Goal: Information Seeking & Learning: Check status

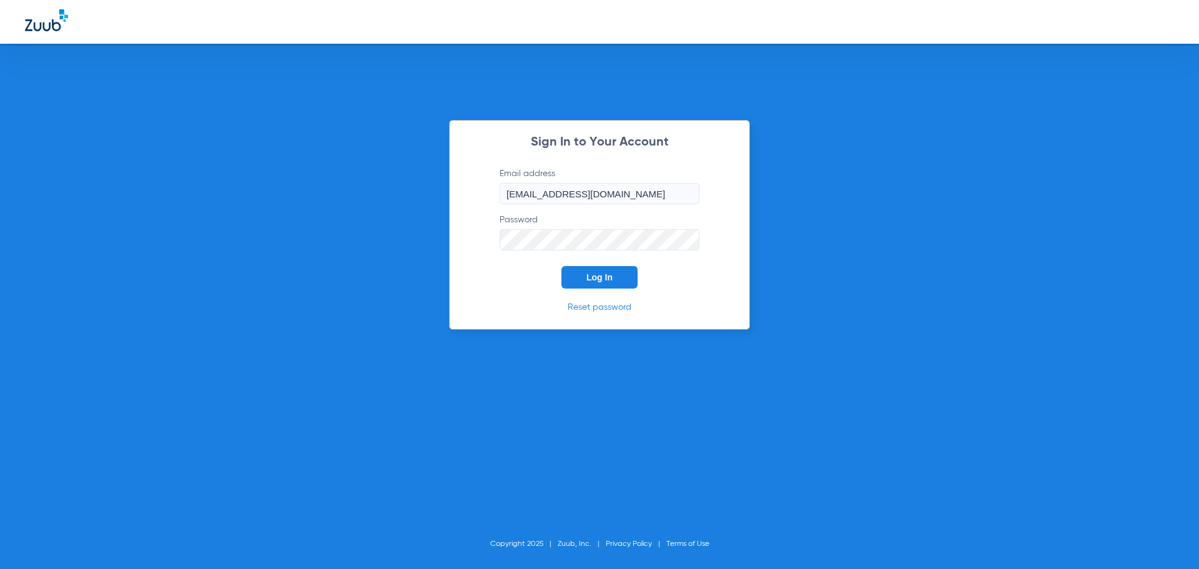
click at [596, 274] on span "Log In" at bounding box center [599, 277] width 26 height 10
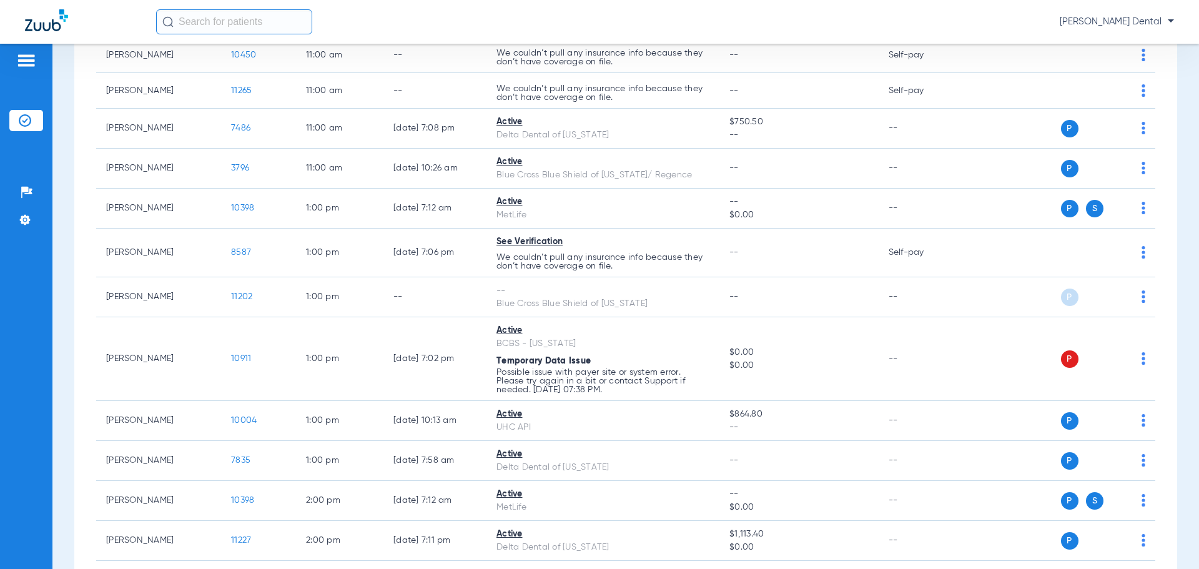
scroll to position [937, 0]
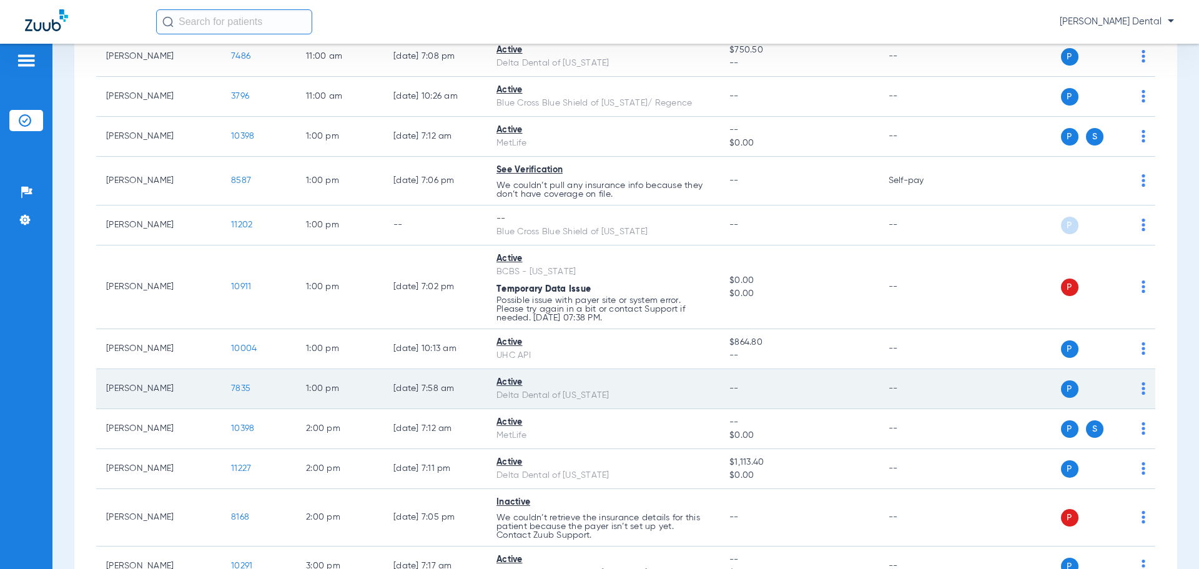
click at [234, 390] on span "7835" at bounding box center [240, 388] width 19 height 9
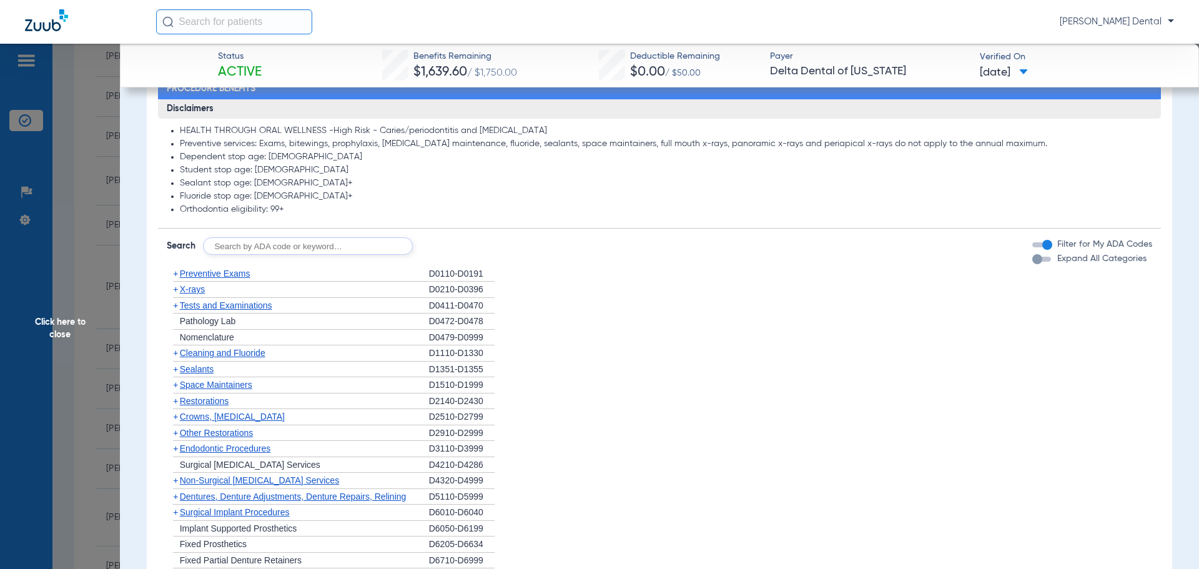
scroll to position [625, 0]
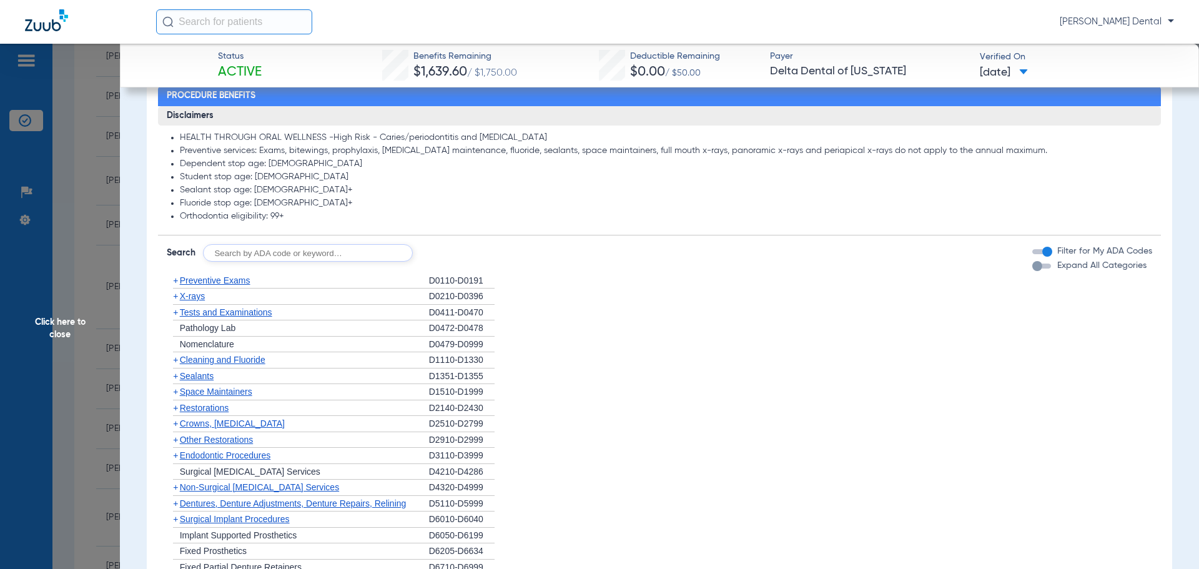
click at [234, 360] on span "Cleaning and Fluoride" at bounding box center [223, 360] width 86 height 10
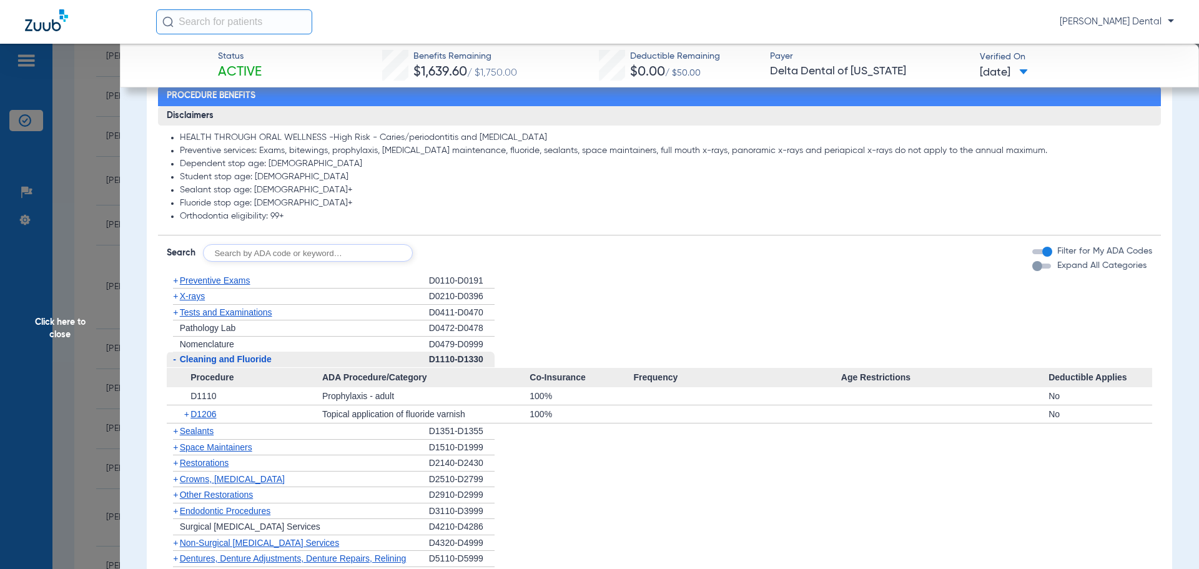
click at [201, 279] on span "Preventive Exams" at bounding box center [215, 280] width 71 height 10
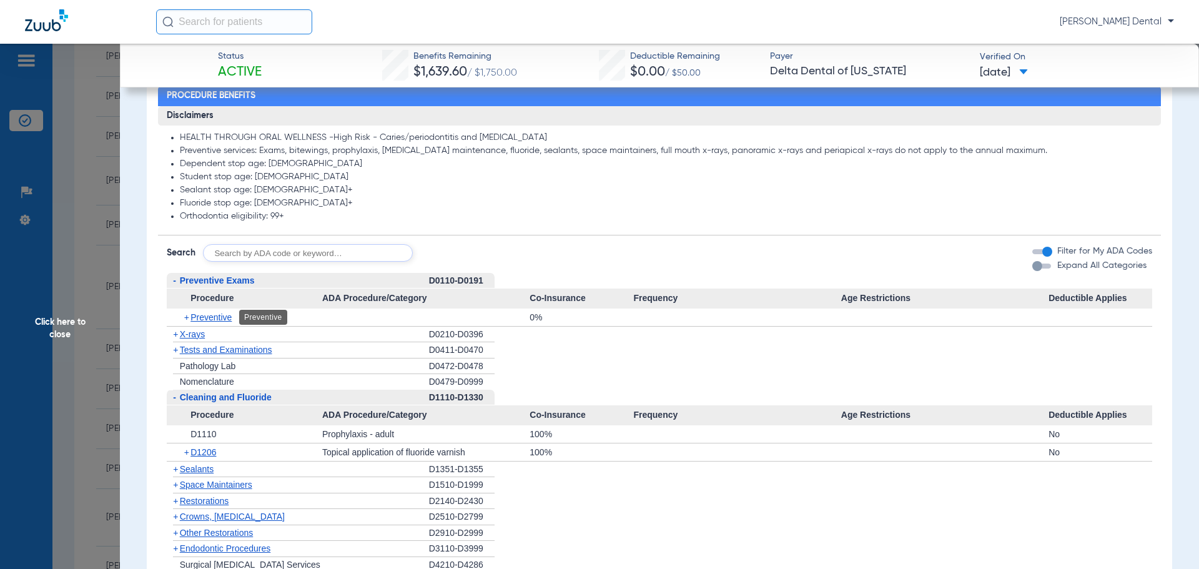
drag, startPoint x: 202, startPoint y: 310, endPoint x: 206, endPoint y: 337, distance: 27.8
click at [204, 330] on ul "- Preventive Exams D0110-D0191 Procedure ADA Procedure/Category Co-Insurance Fr…" at bounding box center [660, 526] width 986 height 507
click at [380, 369] on div "+ Pathology Lab" at bounding box center [298, 367] width 262 height 16
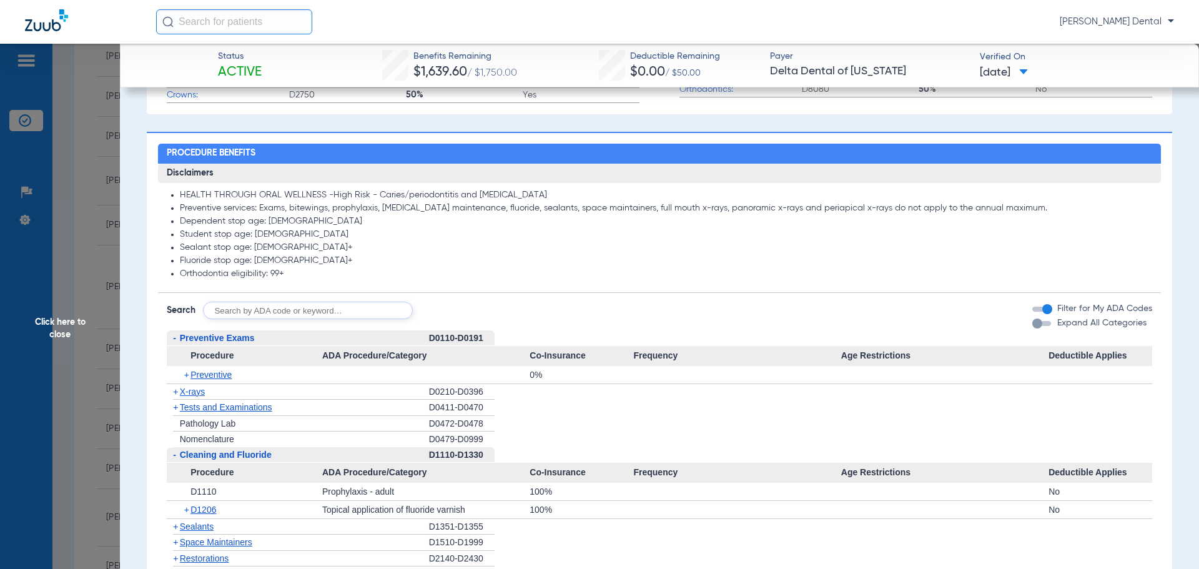
scroll to position [562, 0]
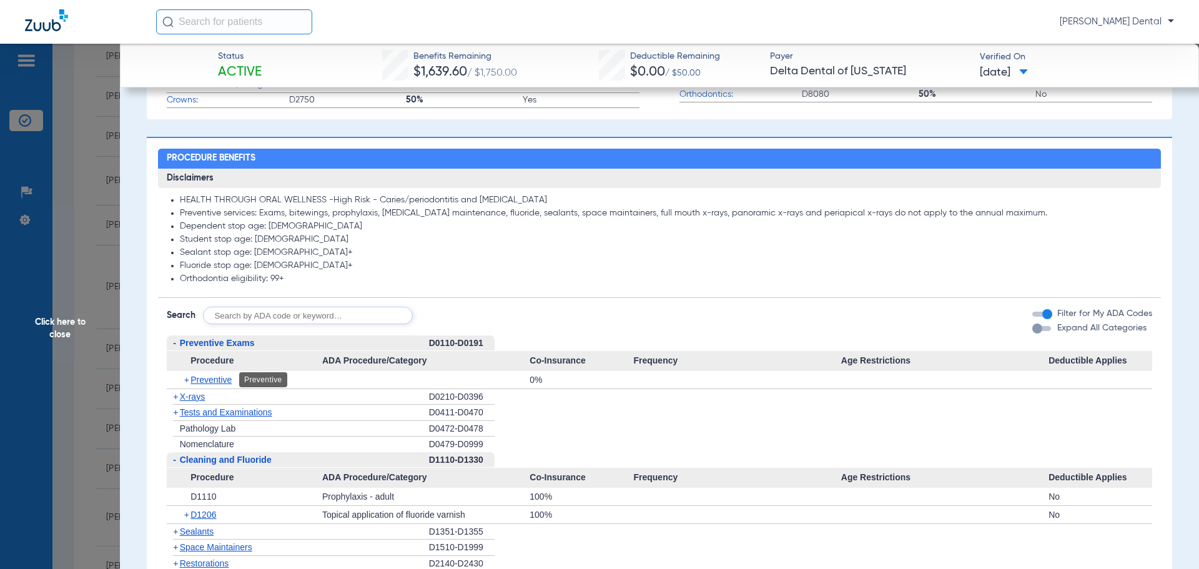
click at [214, 377] on span "Preventive" at bounding box center [211, 380] width 41 height 10
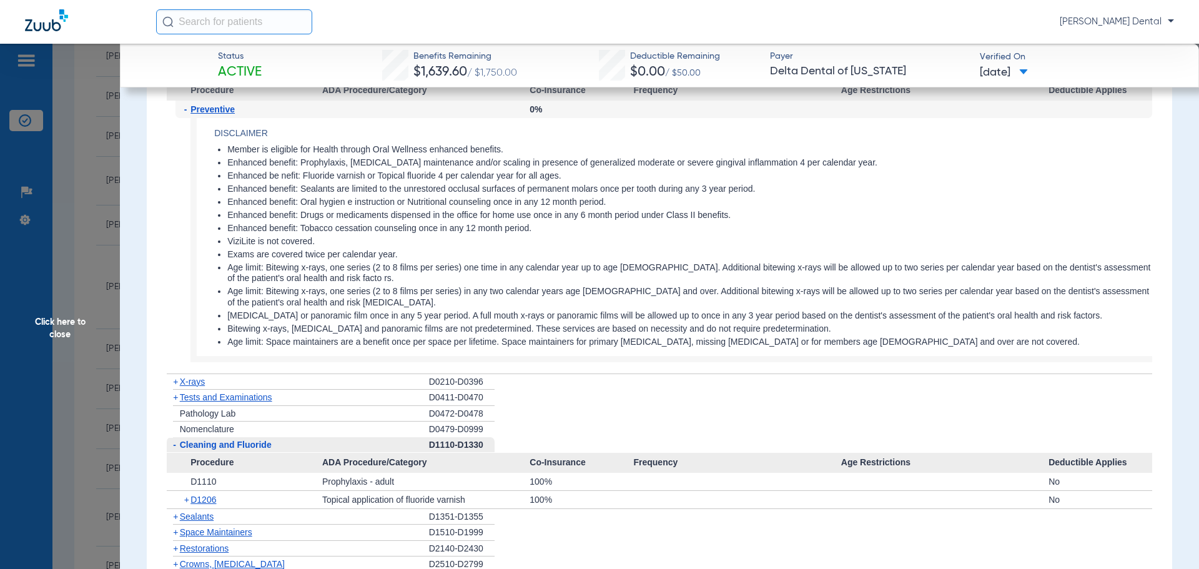
scroll to position [812, 0]
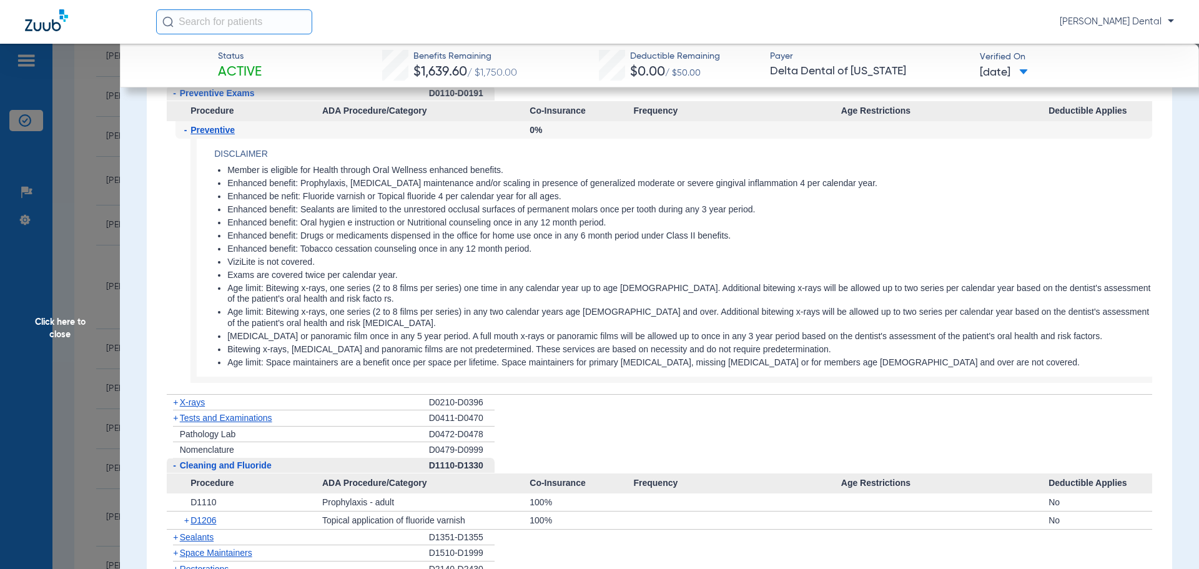
click at [243, 415] on span "Tests and Examinations" at bounding box center [226, 418] width 92 height 10
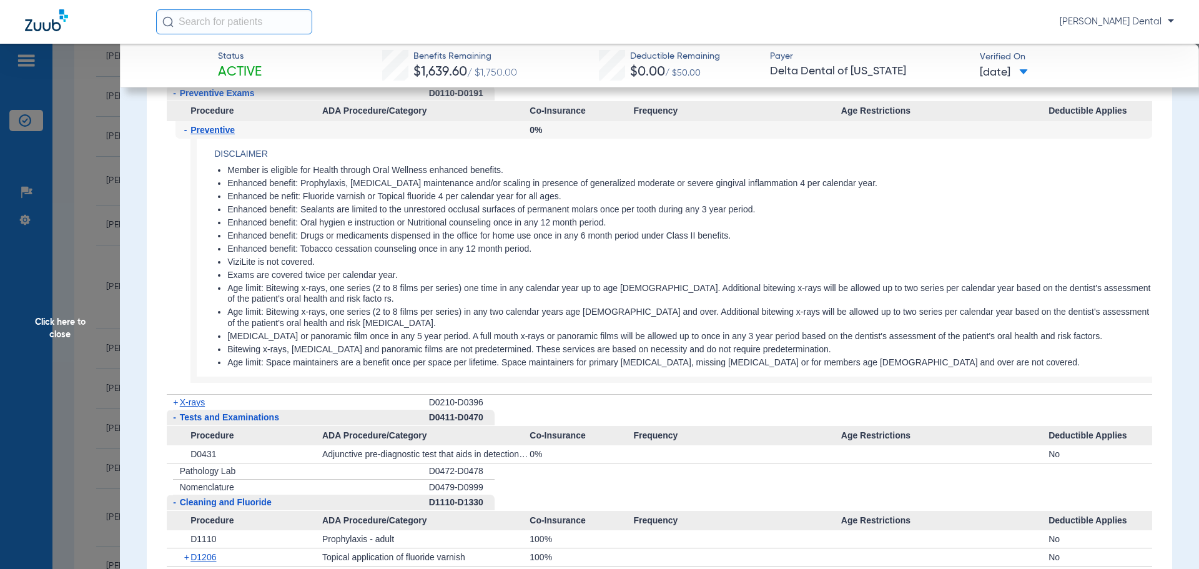
click at [187, 411] on div "- Tests and Examinations" at bounding box center [298, 418] width 262 height 16
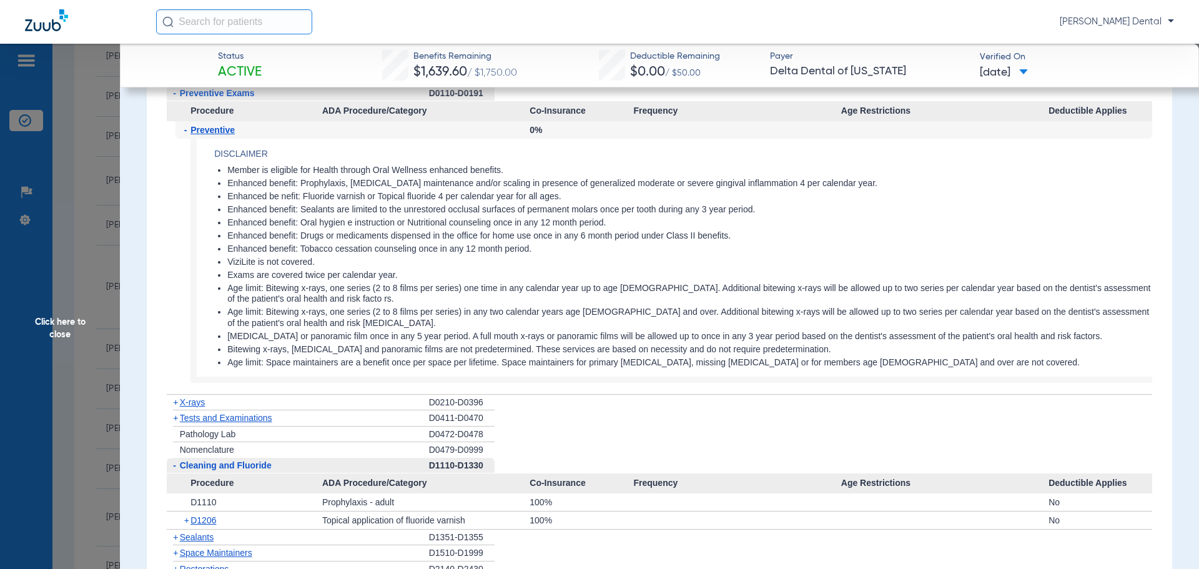
click at [209, 135] on div "- Preventive" at bounding box center [249, 129] width 147 height 17
drag, startPoint x: 209, startPoint y: 132, endPoint x: 214, endPoint y: 109, distance: 24.4
click at [209, 134] on span "Preventive" at bounding box center [213, 130] width 44 height 10
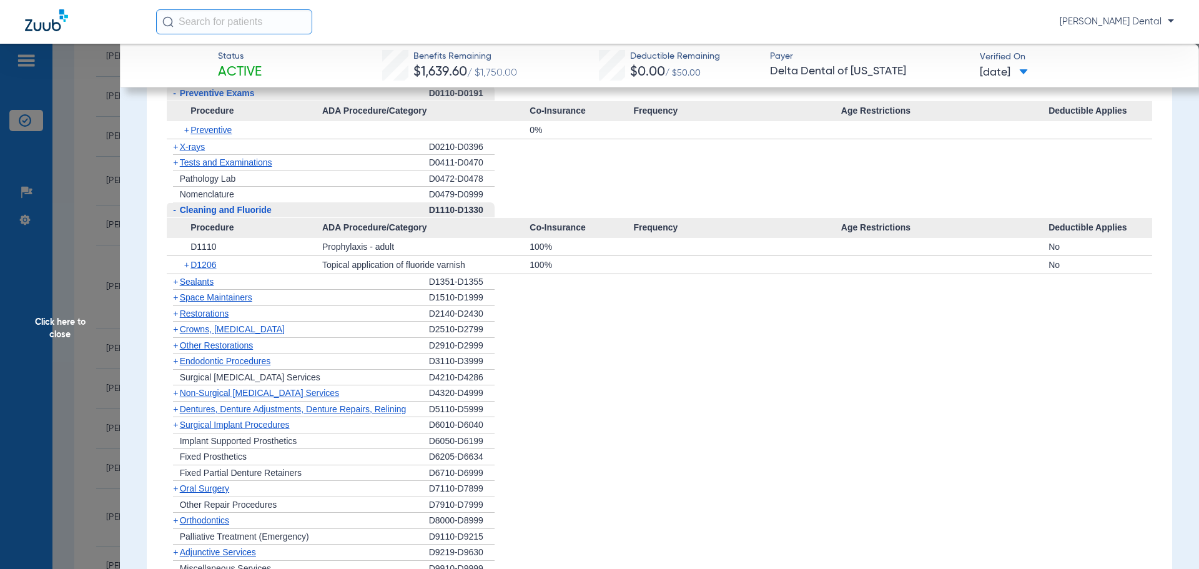
click at [213, 93] on span "Preventive Exams" at bounding box center [217, 93] width 75 height 10
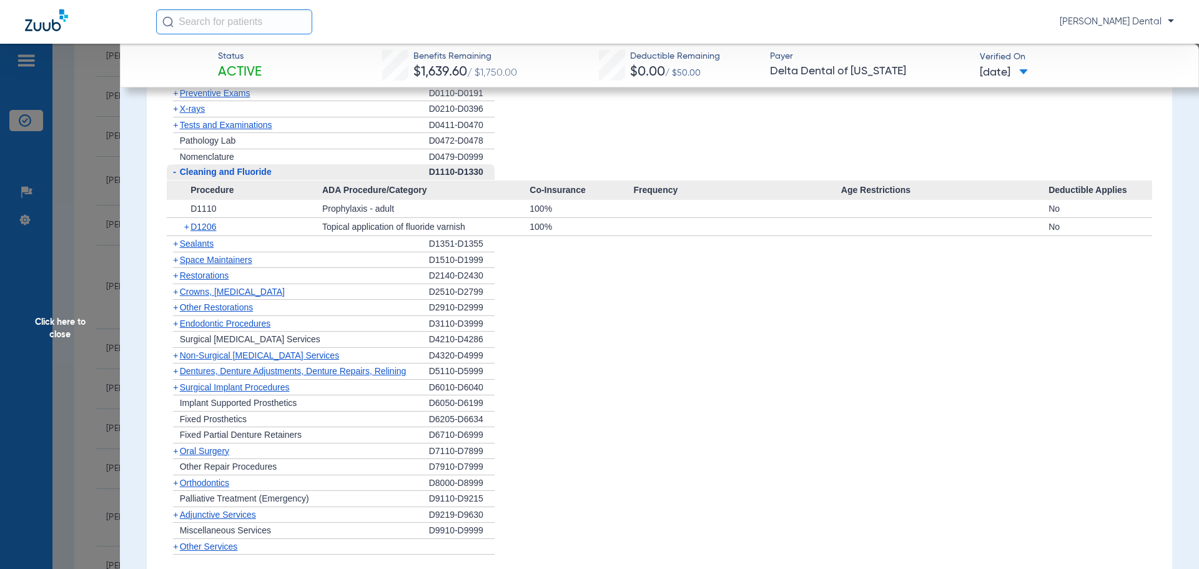
click at [200, 169] on span "Cleaning and Fluoride" at bounding box center [226, 172] width 92 height 10
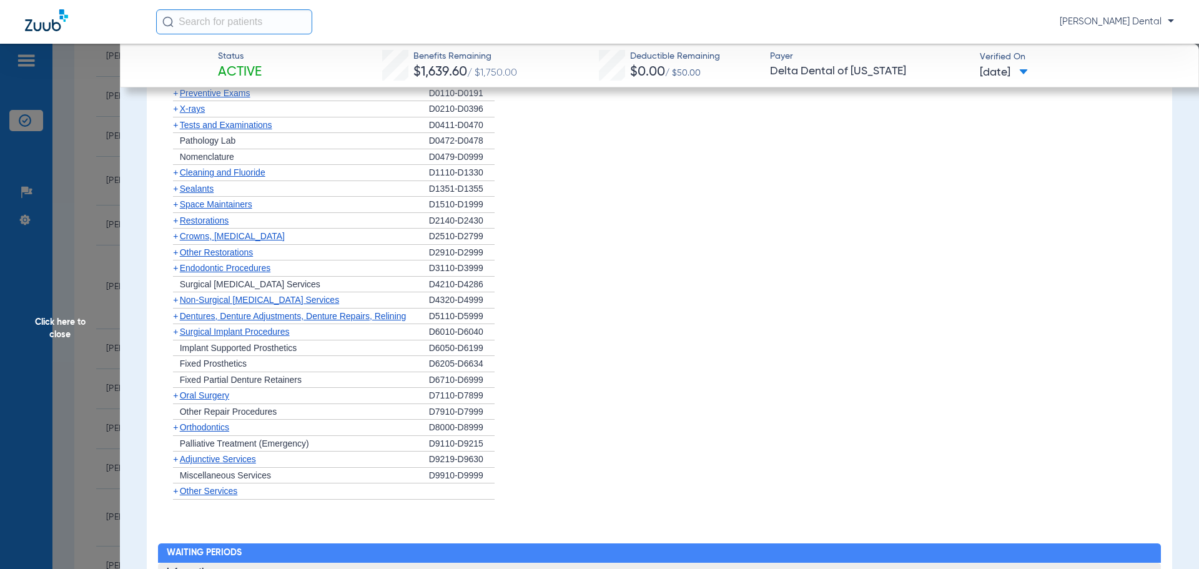
click at [66, 176] on span "Click here to close" at bounding box center [60, 328] width 120 height 569
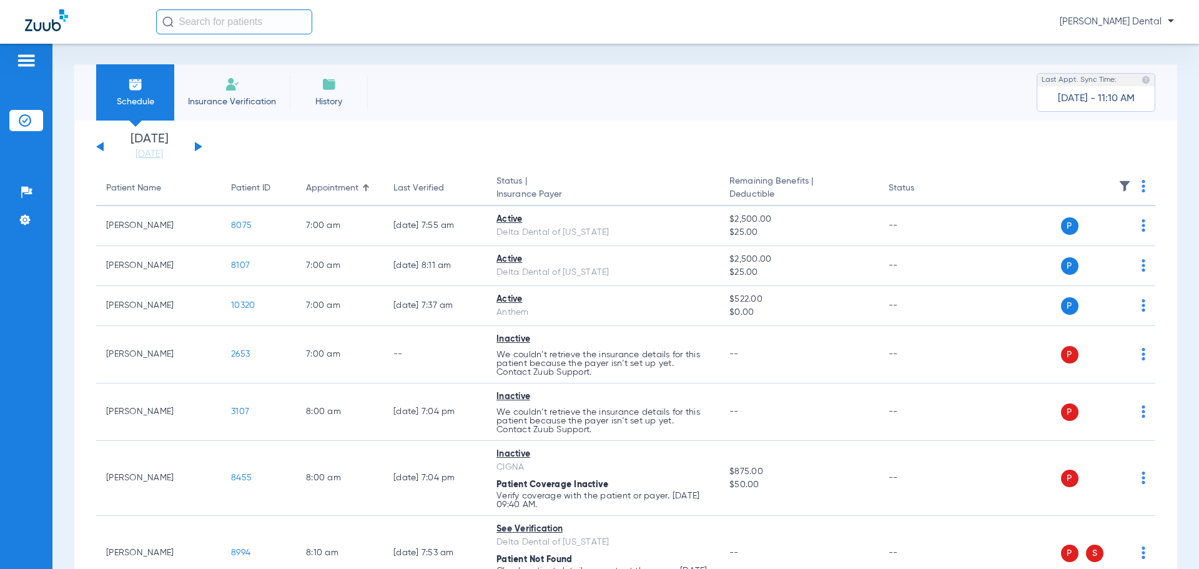
scroll to position [0, 0]
click at [198, 141] on div "[DATE] [DATE] [DATE] [DATE] [DATE] [DATE] [DATE] [DATE] [DATE] [DATE] [DATE] [D…" at bounding box center [149, 147] width 106 height 27
click at [198, 142] on div "[DATE] [DATE] [DATE] [DATE] [DATE] [DATE] [DATE] [DATE] [DATE] [DATE] [DATE] [D…" at bounding box center [149, 147] width 106 height 27
click at [198, 147] on button at bounding box center [198, 147] width 7 height 9
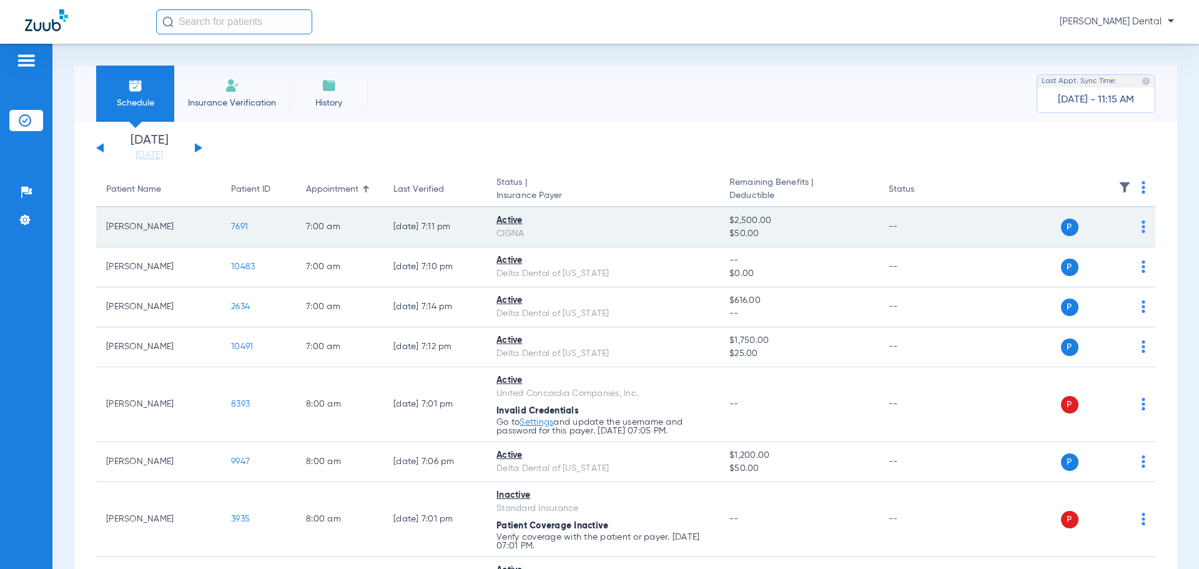
click at [233, 228] on span "7691" at bounding box center [239, 226] width 17 height 9
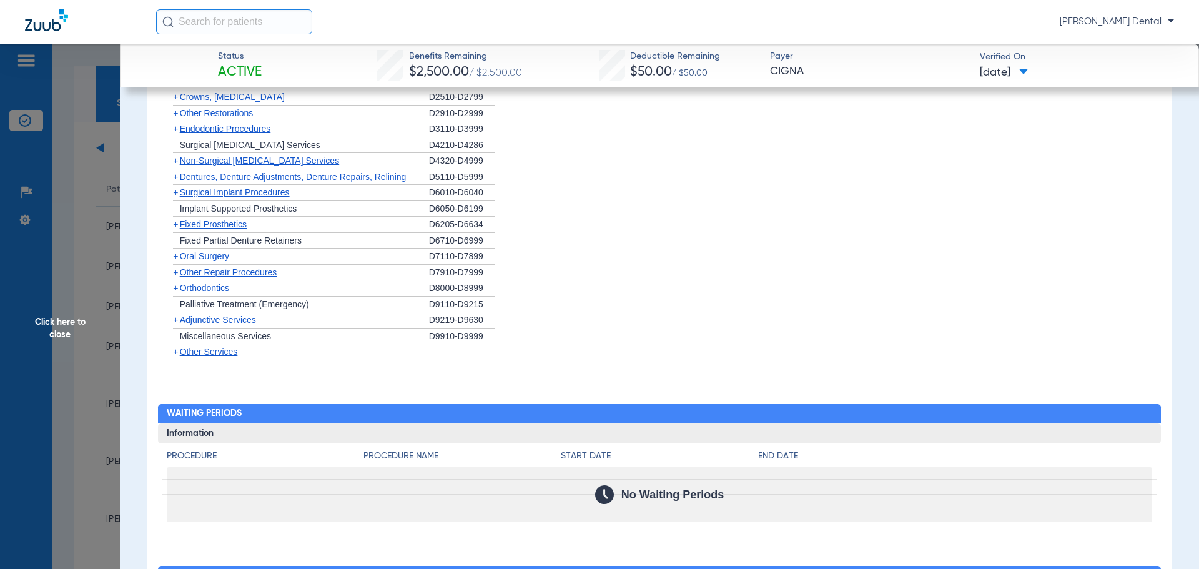
scroll to position [1074, 0]
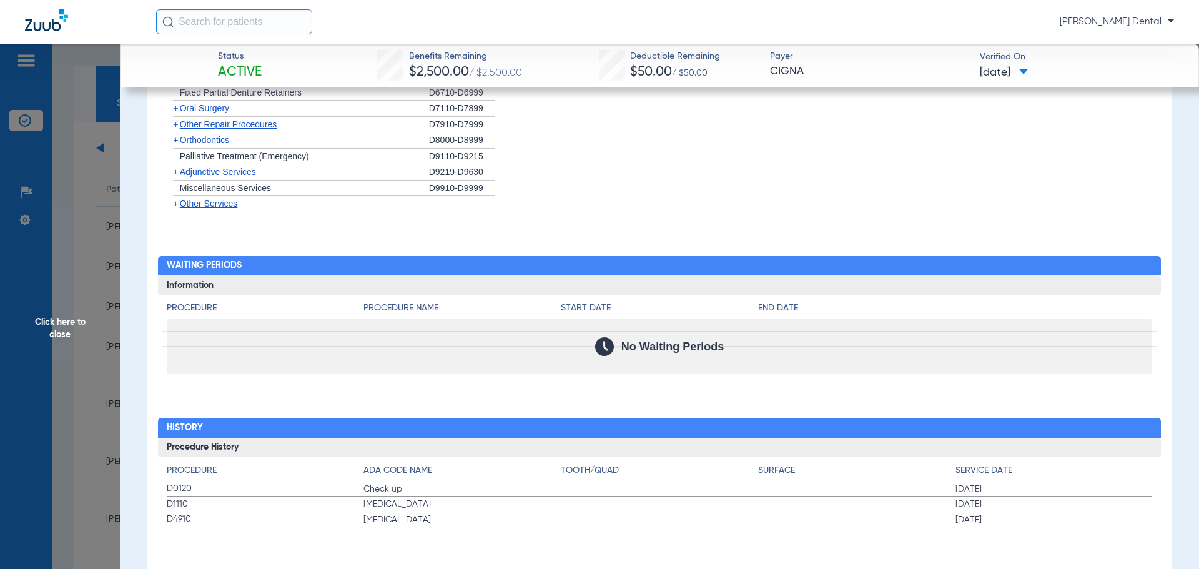
click at [64, 230] on span "Click here to close" at bounding box center [60, 328] width 120 height 569
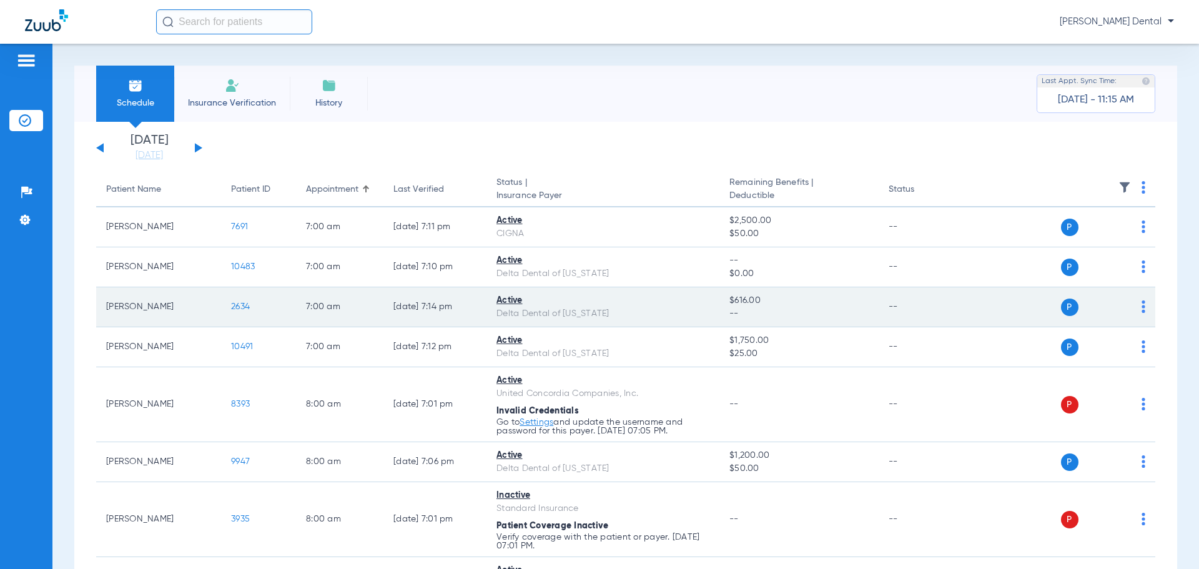
click at [242, 308] on span "2634" at bounding box center [240, 306] width 19 height 9
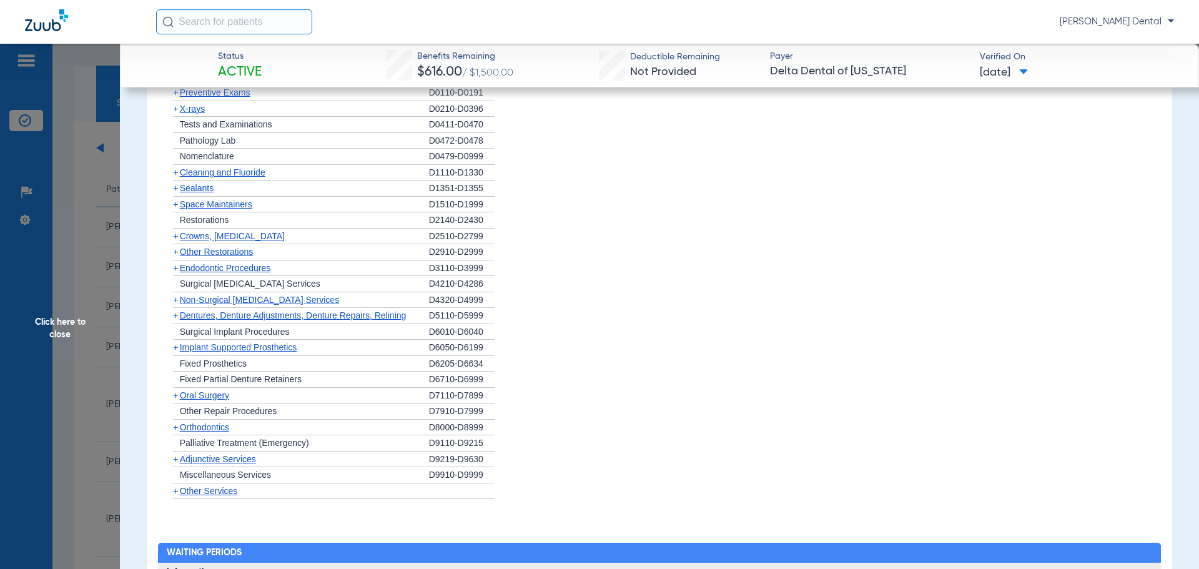
scroll to position [874, 0]
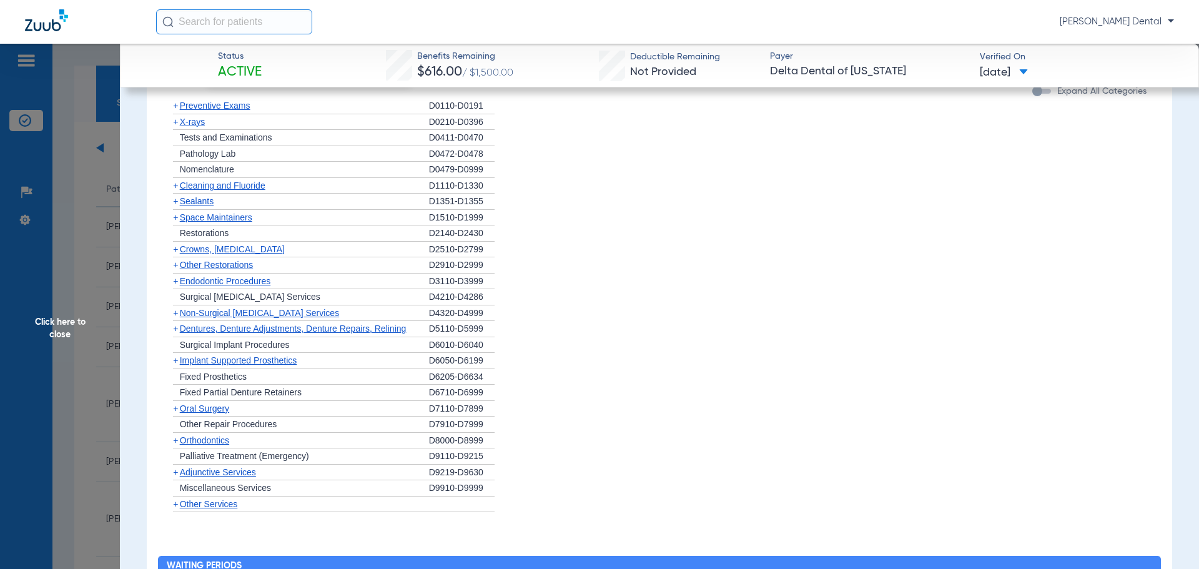
click at [210, 188] on span "Cleaning and Fluoride" at bounding box center [223, 186] width 86 height 10
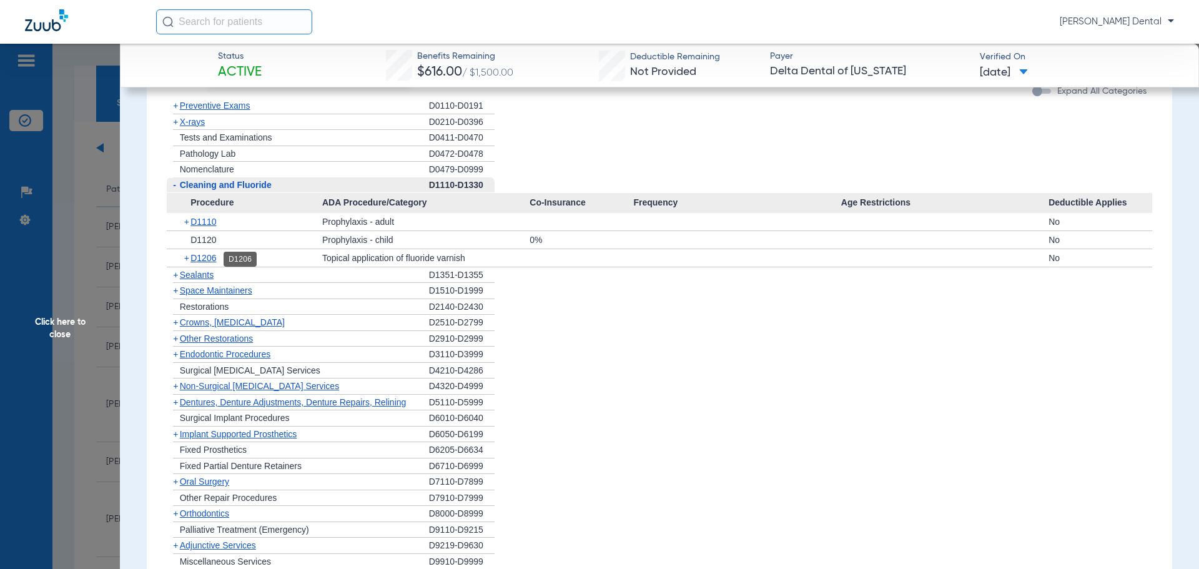
click at [205, 257] on span "D1206" at bounding box center [204, 258] width 26 height 10
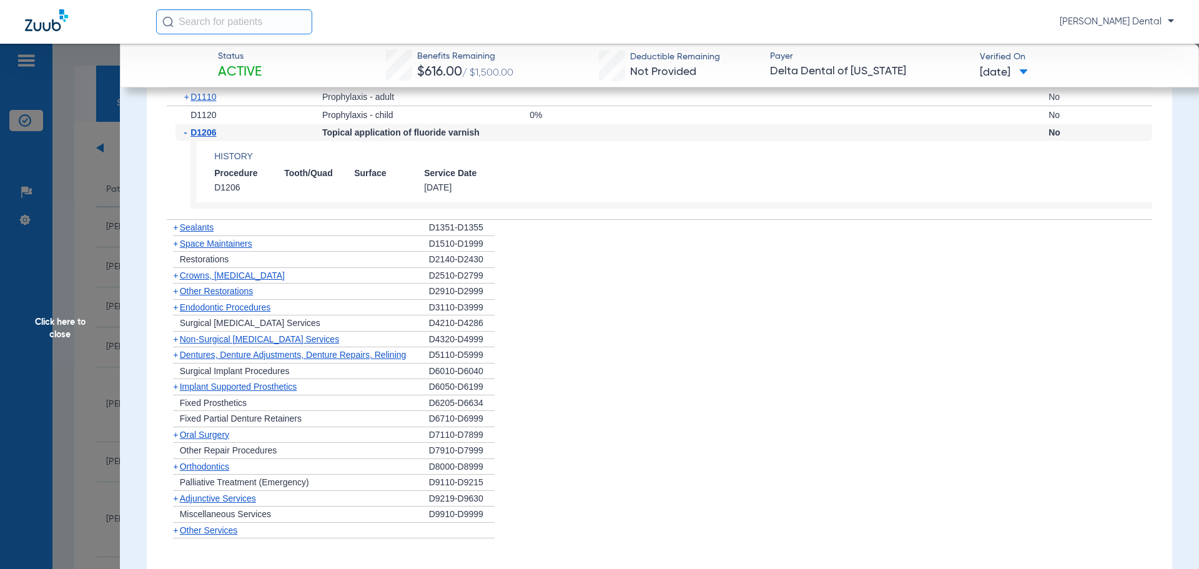
scroll to position [937, 0]
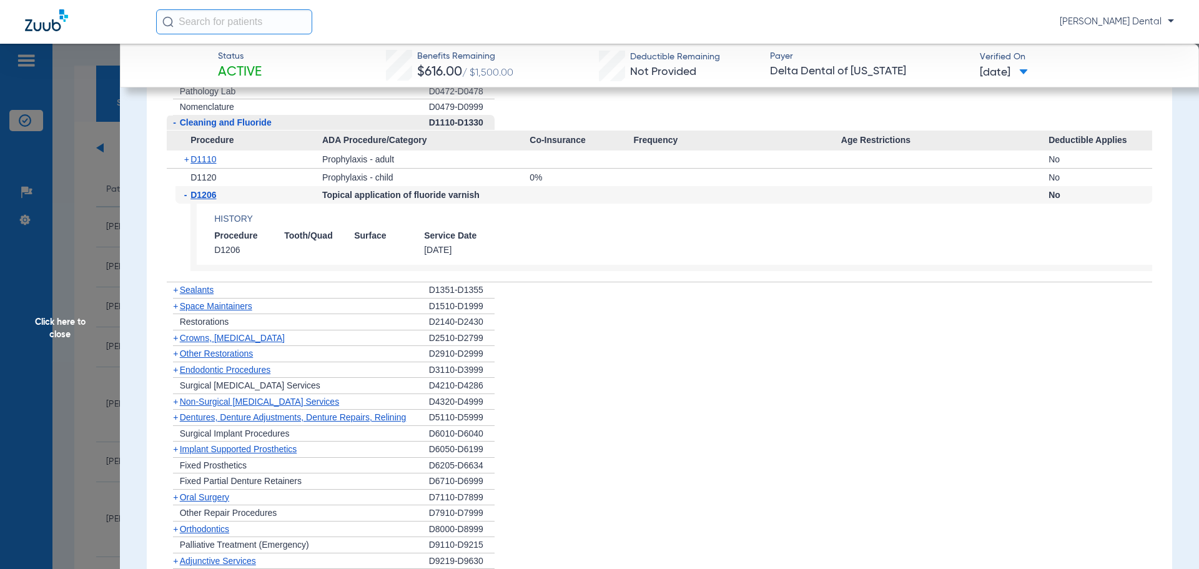
click at [62, 272] on span "Click here to close" at bounding box center [60, 328] width 120 height 569
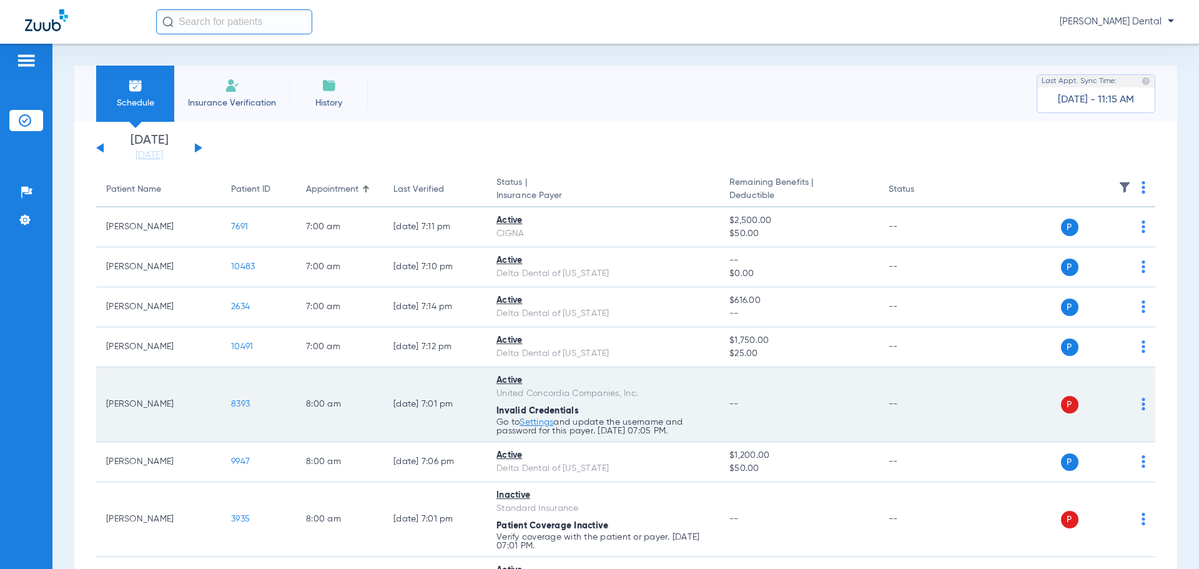
scroll to position [62, 0]
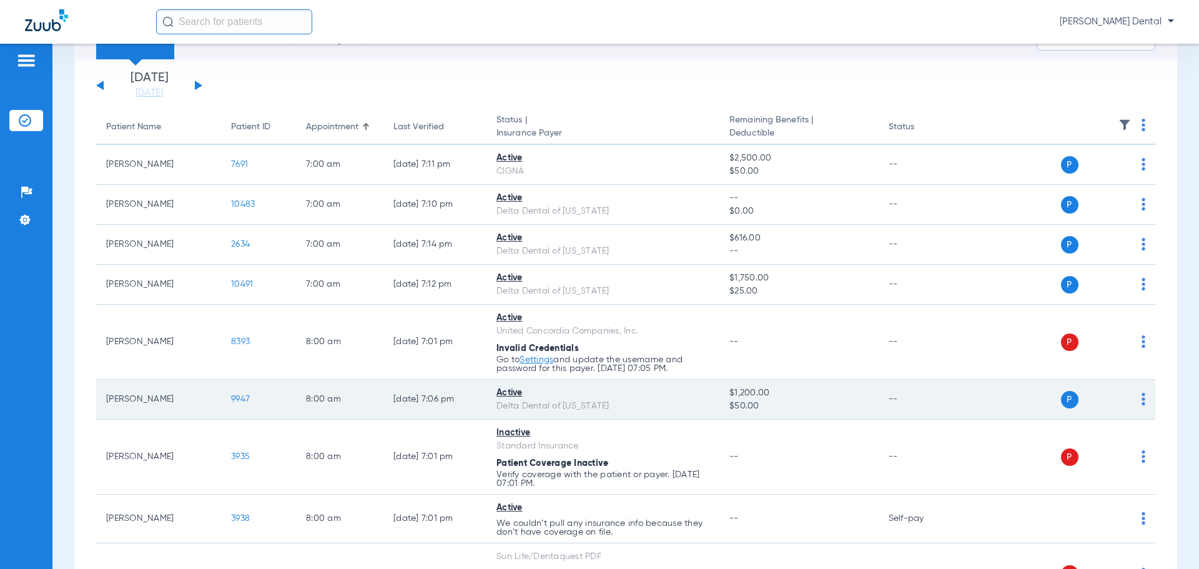
click at [231, 398] on td "9947" at bounding box center [258, 400] width 75 height 40
click at [243, 397] on span "9947" at bounding box center [240, 399] width 19 height 9
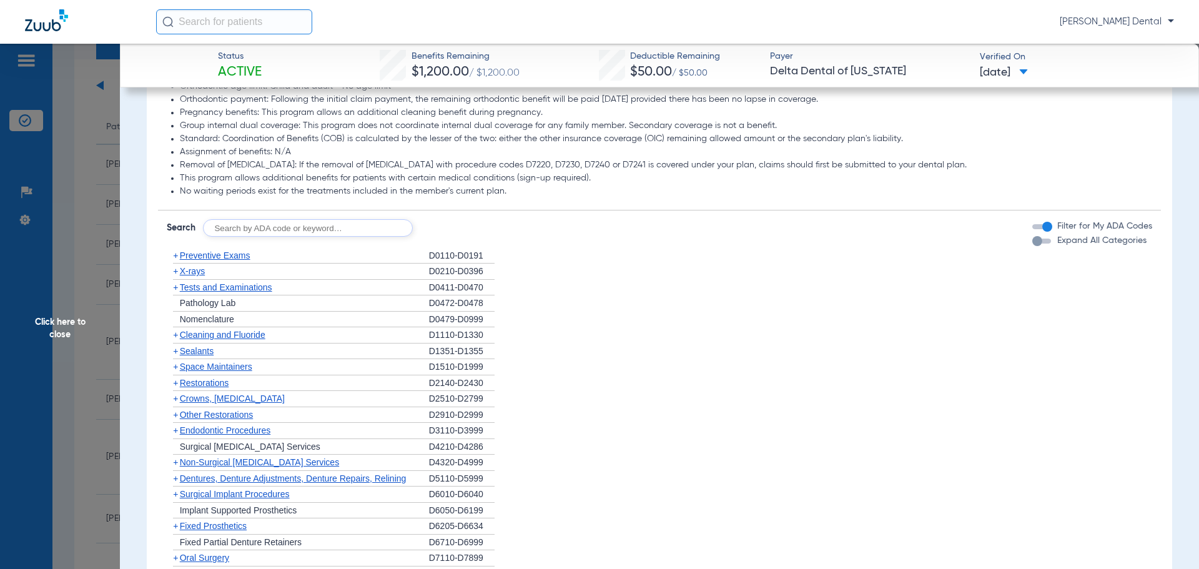
scroll to position [750, 0]
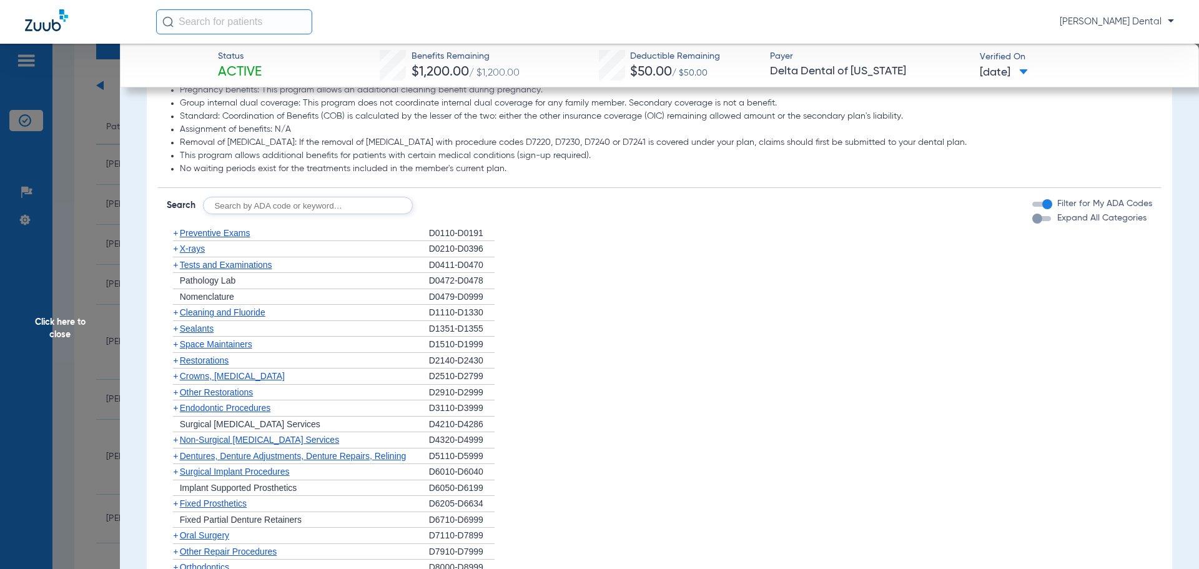
click at [228, 321] on div "+ Cleaning and Fluoride" at bounding box center [298, 313] width 262 height 16
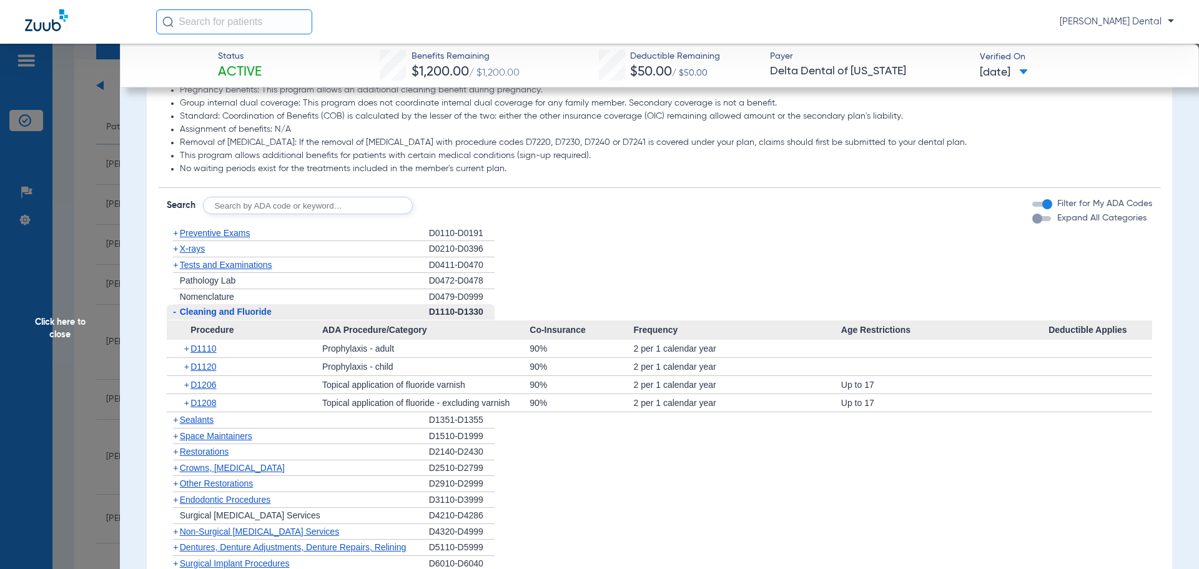
click at [237, 317] on span "Cleaning and Fluoride" at bounding box center [226, 312] width 92 height 10
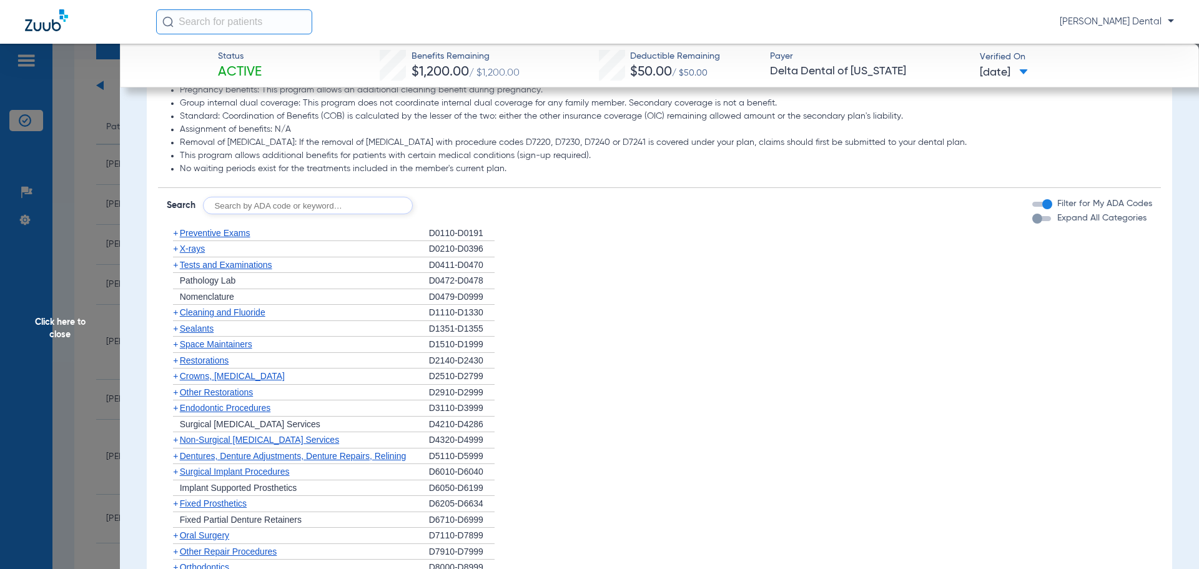
click at [237, 317] on span "Cleaning and Fluoride" at bounding box center [223, 312] width 86 height 10
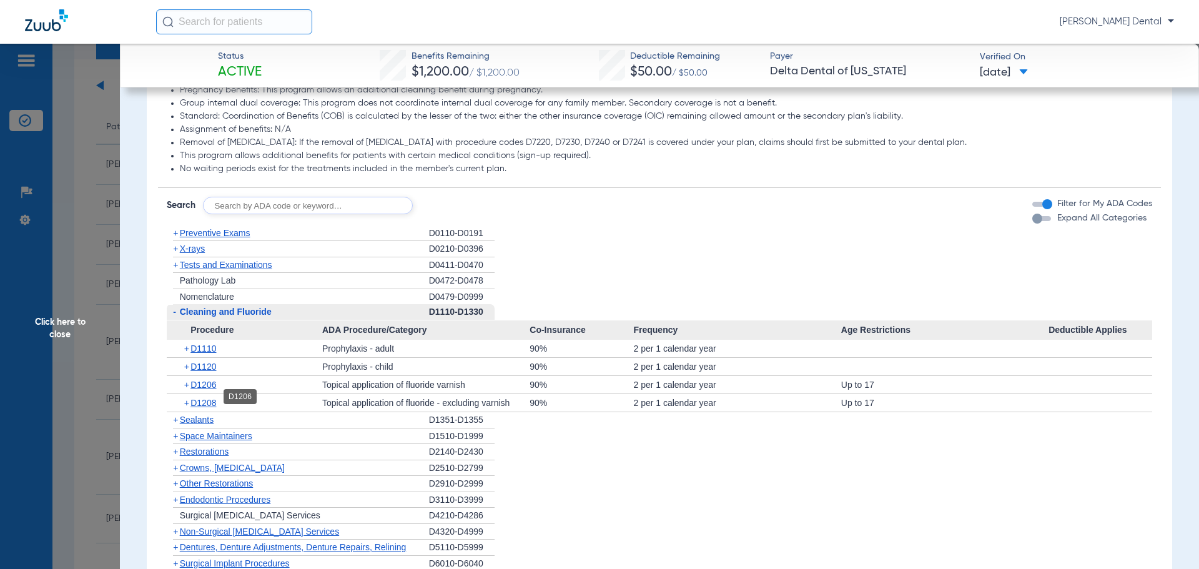
click at [202, 390] on span "D1206" at bounding box center [204, 385] width 26 height 10
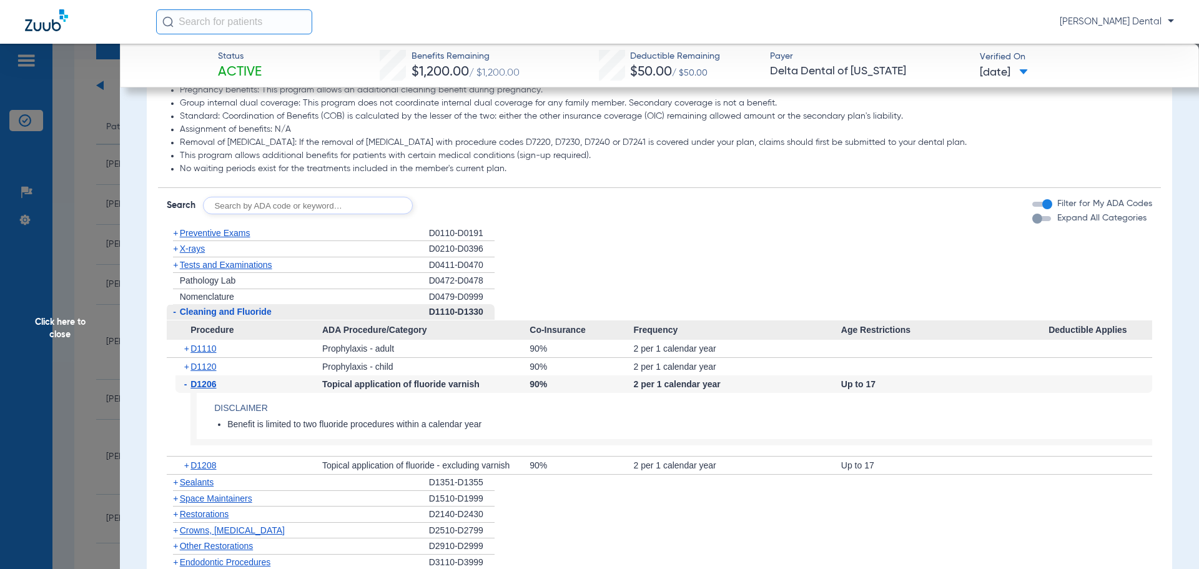
click at [202, 389] on span "D1206" at bounding box center [204, 384] width 26 height 10
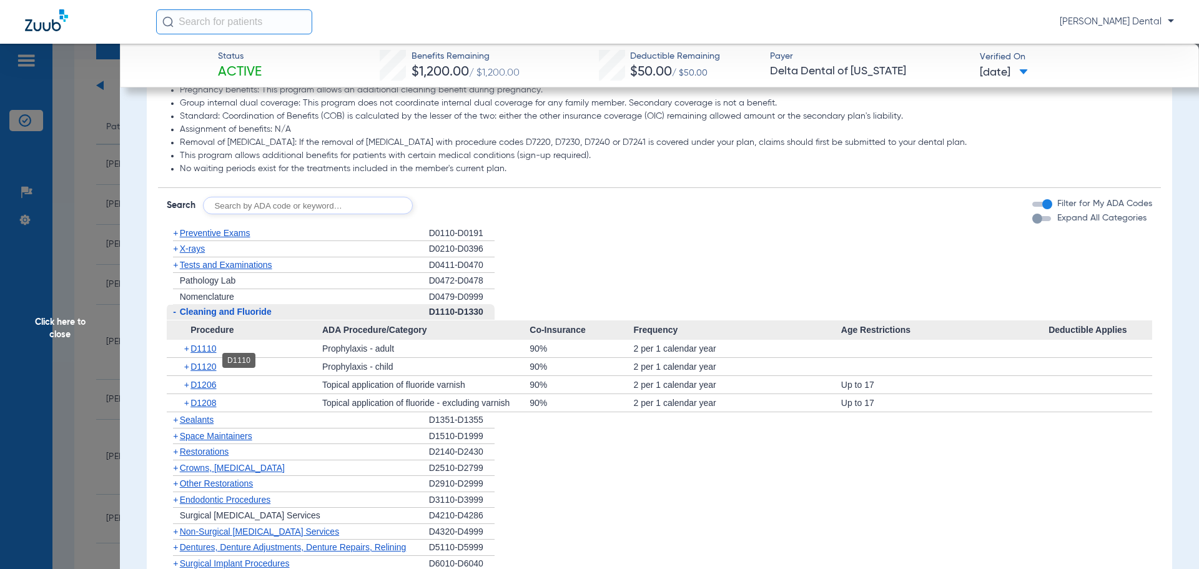
click at [207, 354] on span "D1110" at bounding box center [204, 349] width 26 height 10
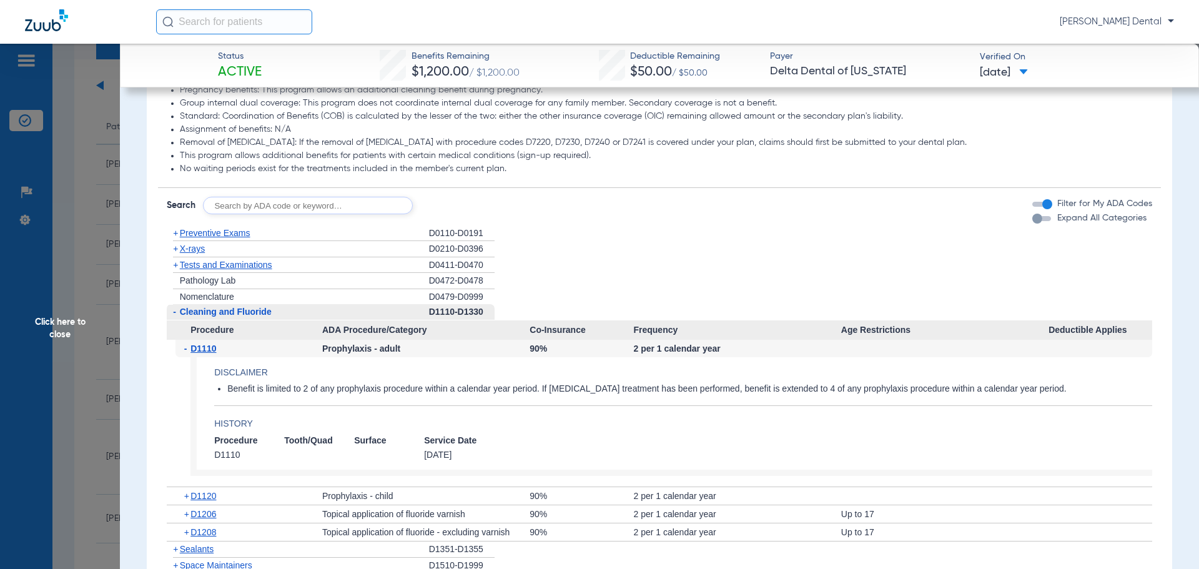
click at [72, 223] on span "Click here to close" at bounding box center [60, 328] width 120 height 569
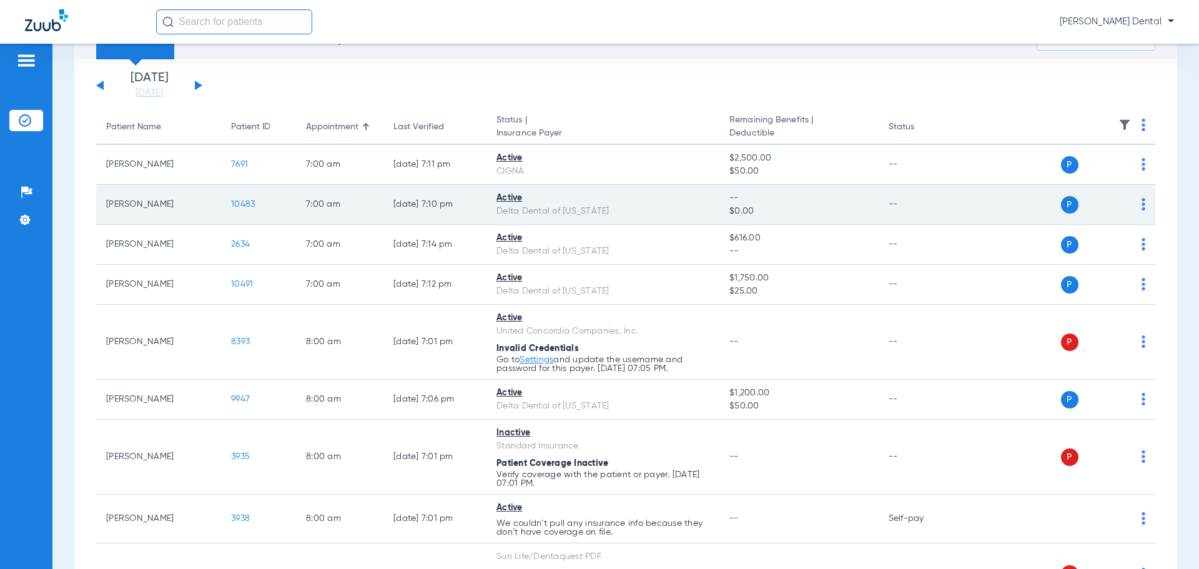
click at [246, 201] on span "10483" at bounding box center [243, 204] width 24 height 9
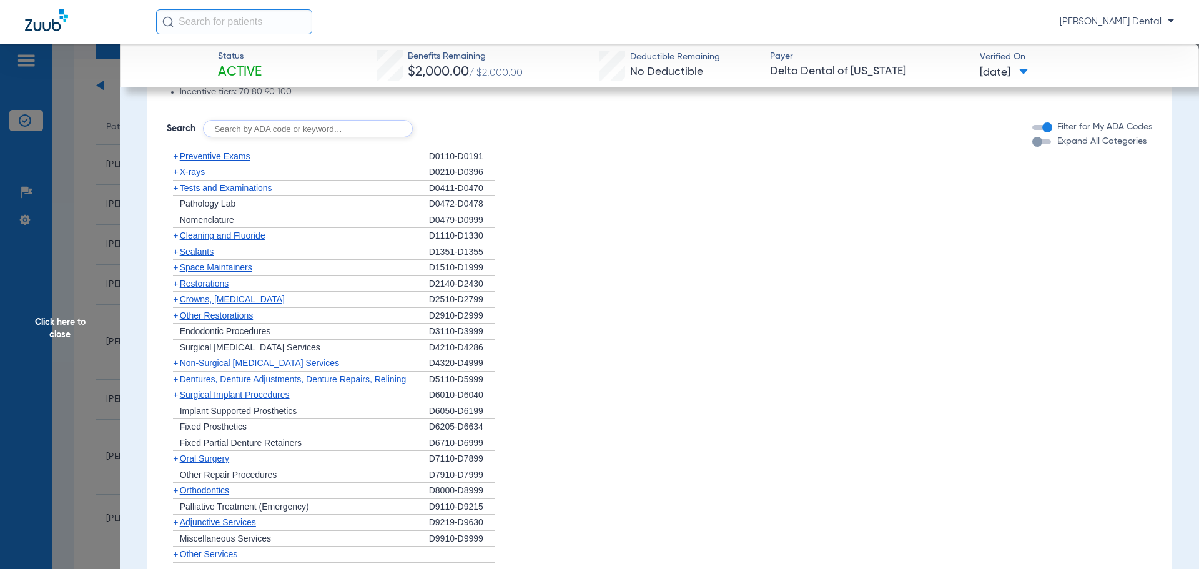
scroll to position [750, 0]
click at [212, 232] on span "Cleaning and Fluoride" at bounding box center [223, 235] width 86 height 10
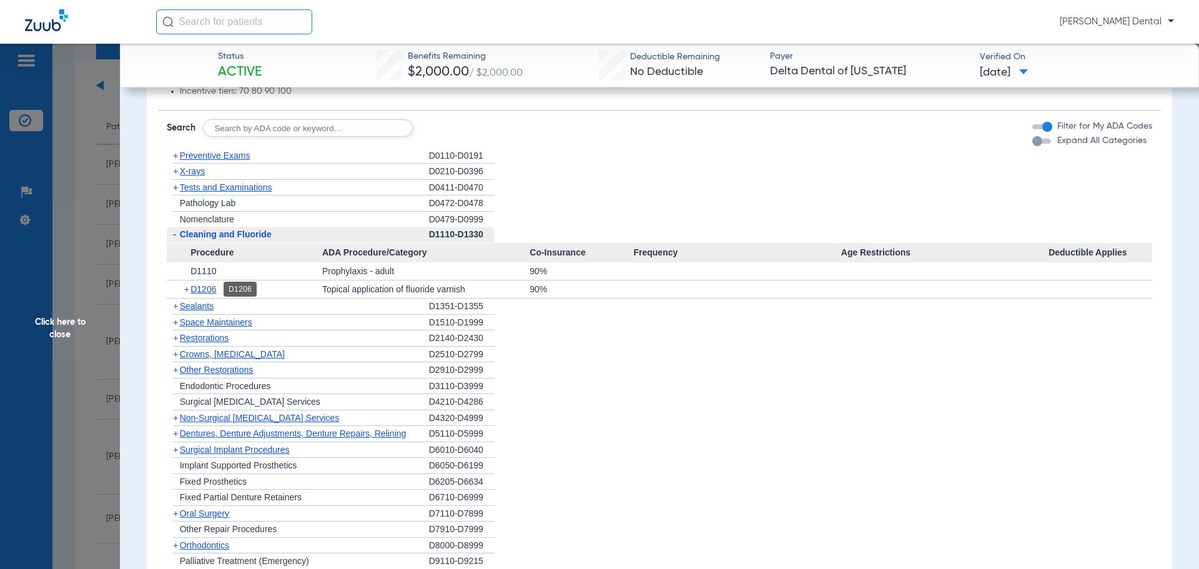
click at [200, 292] on span "D1206" at bounding box center [204, 289] width 26 height 10
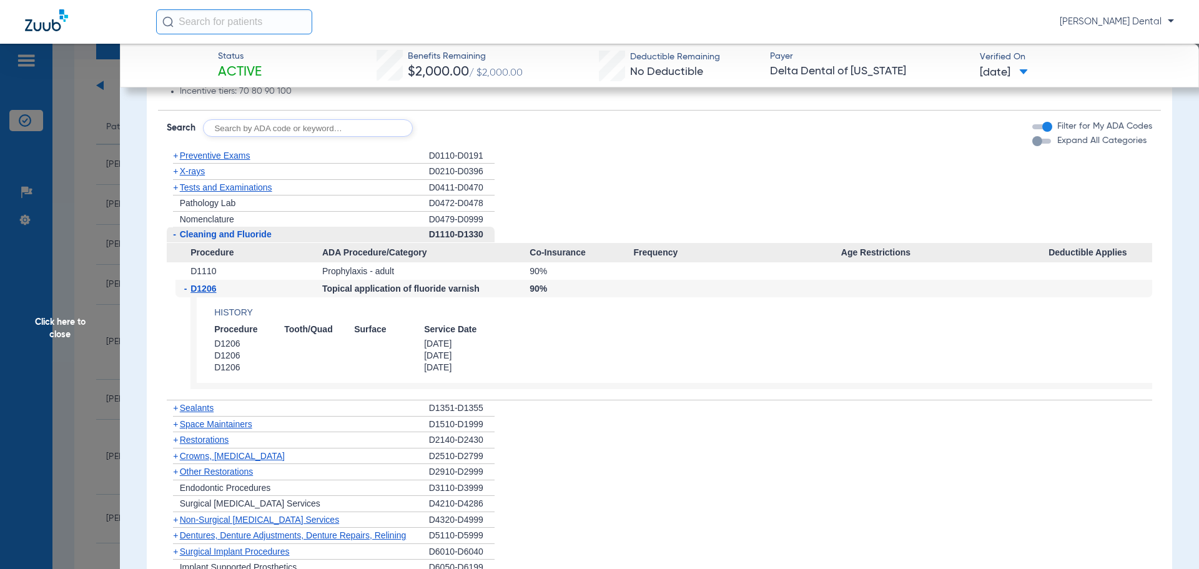
click at [88, 222] on span "Click here to close" at bounding box center [60, 328] width 120 height 569
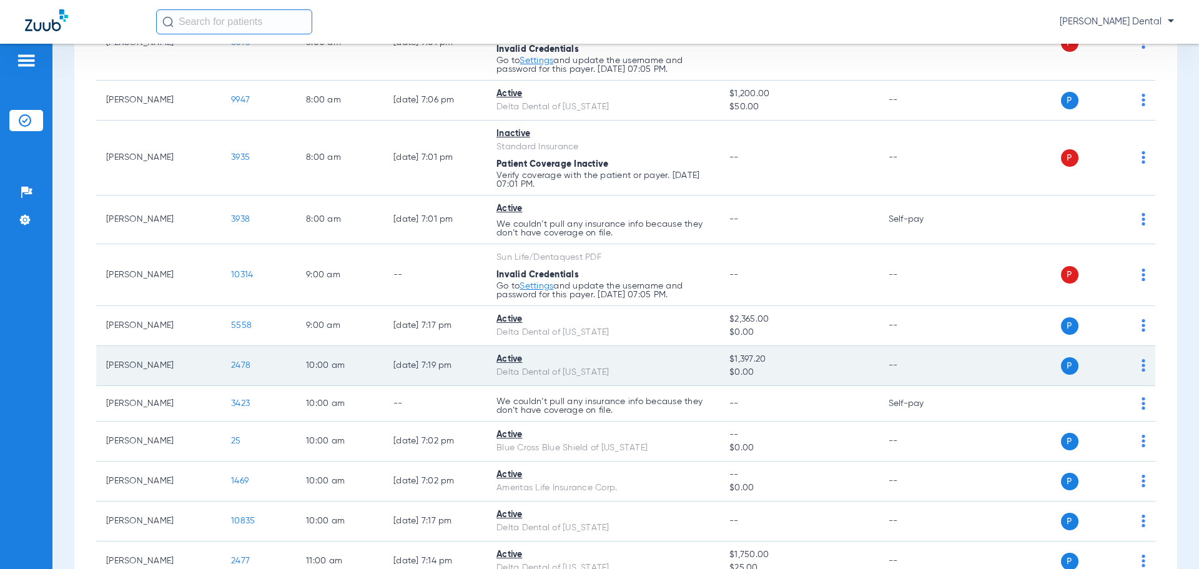
scroll to position [375, 0]
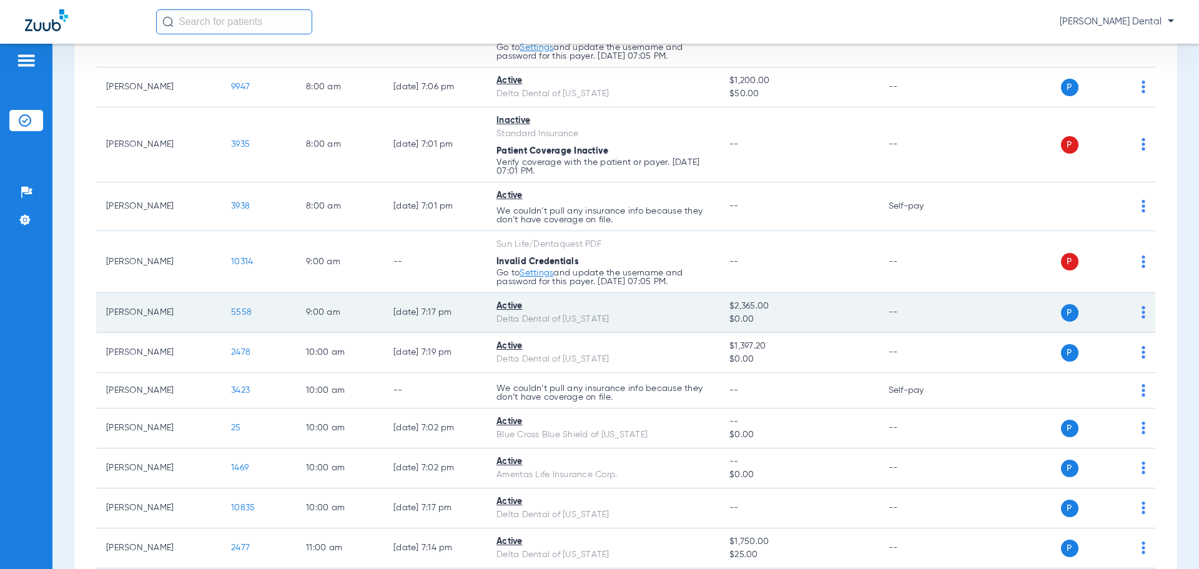
click at [246, 312] on span "5558" at bounding box center [241, 312] width 21 height 9
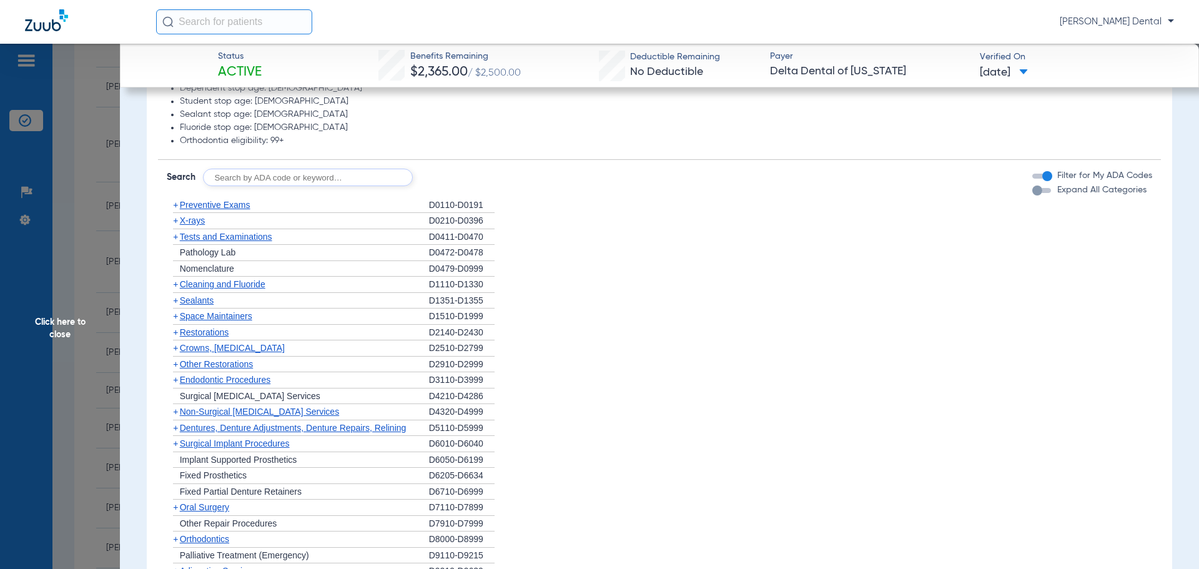
scroll to position [687, 0]
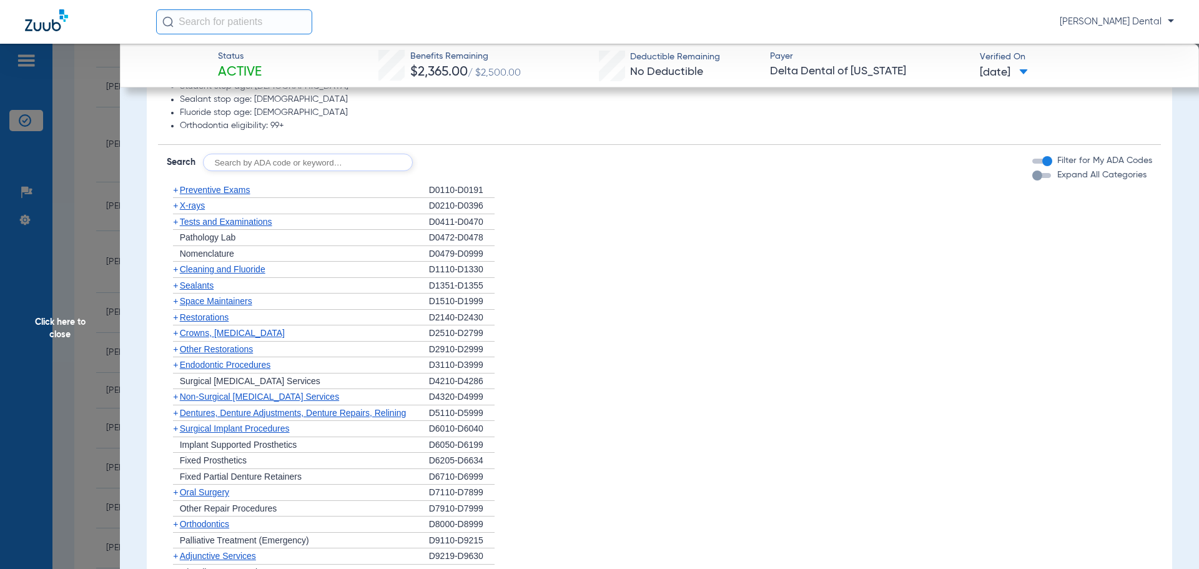
click at [205, 262] on div "+ Nomenclature" at bounding box center [298, 254] width 262 height 16
click at [176, 270] on span "+" at bounding box center [175, 269] width 5 height 10
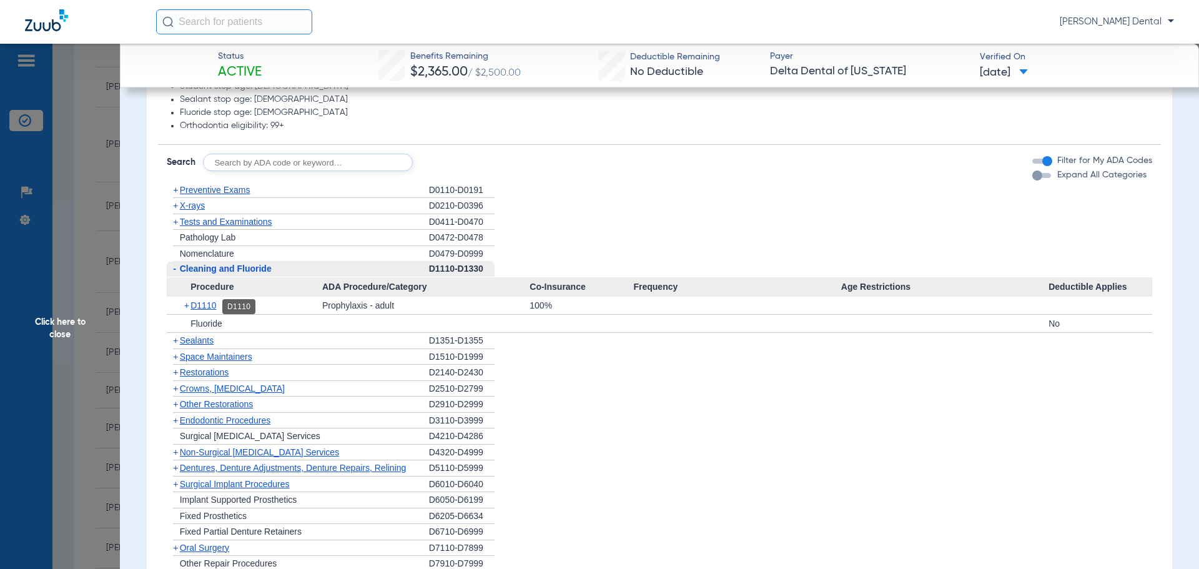
click at [198, 307] on span "D1110" at bounding box center [204, 305] width 26 height 10
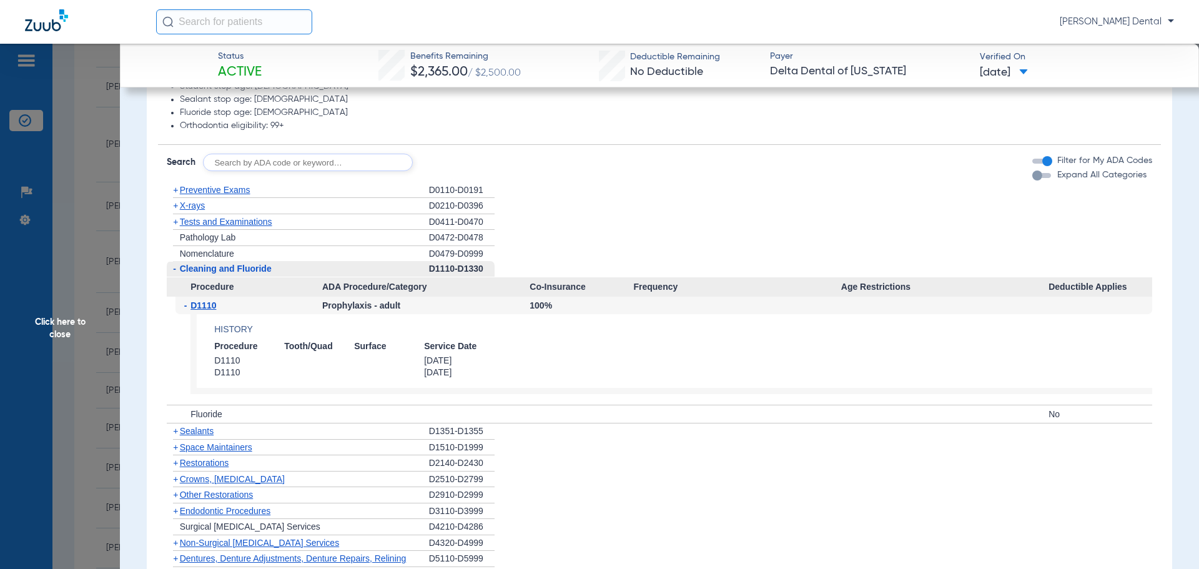
drag, startPoint x: 101, startPoint y: 253, endPoint x: 113, endPoint y: 245, distance: 14.9
click at [101, 253] on span "Click here to close" at bounding box center [60, 328] width 120 height 569
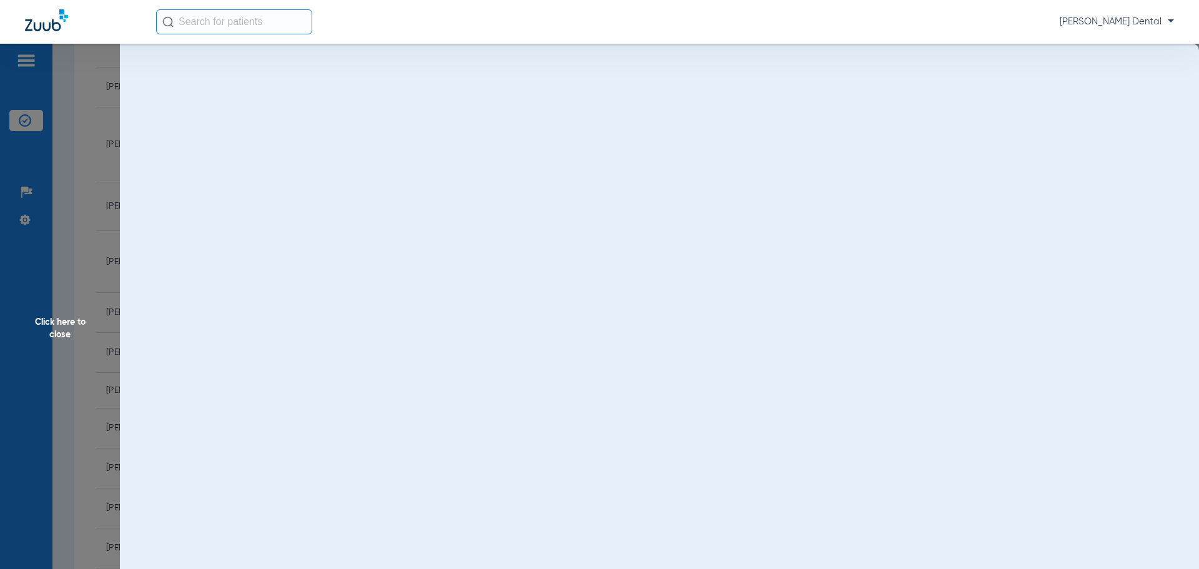
scroll to position [0, 0]
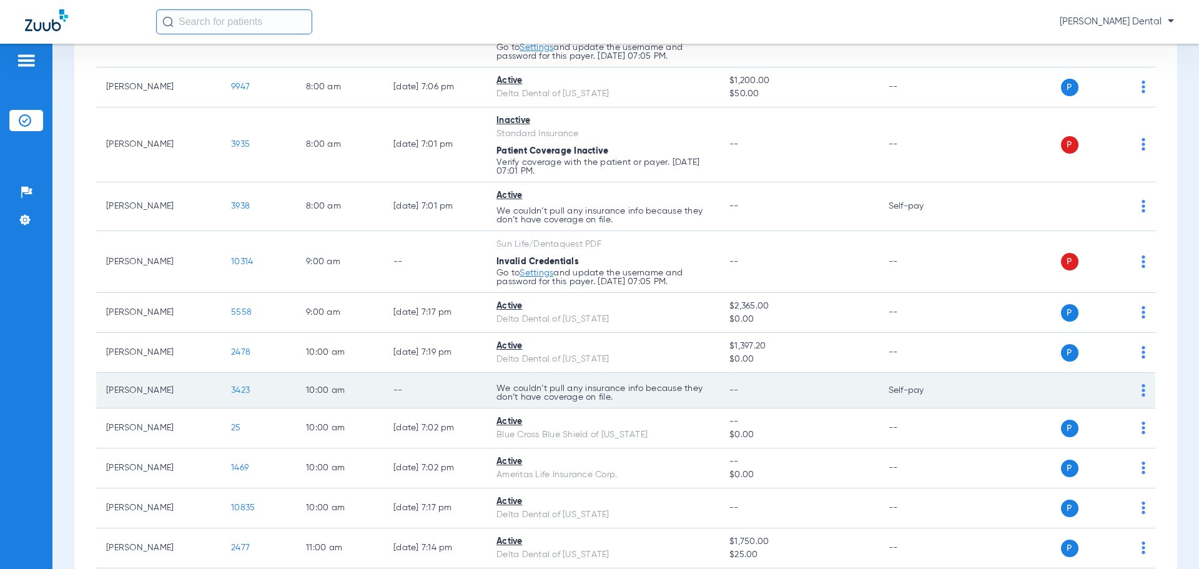
click at [249, 389] on span "3423" at bounding box center [240, 390] width 19 height 9
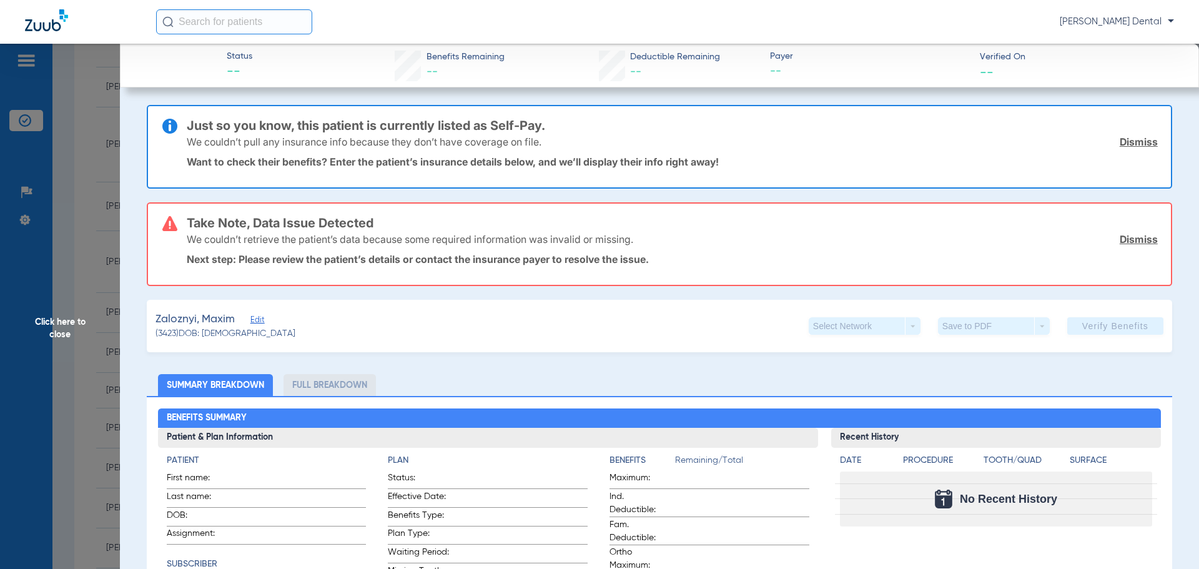
click at [111, 214] on span "Click here to close" at bounding box center [60, 328] width 120 height 569
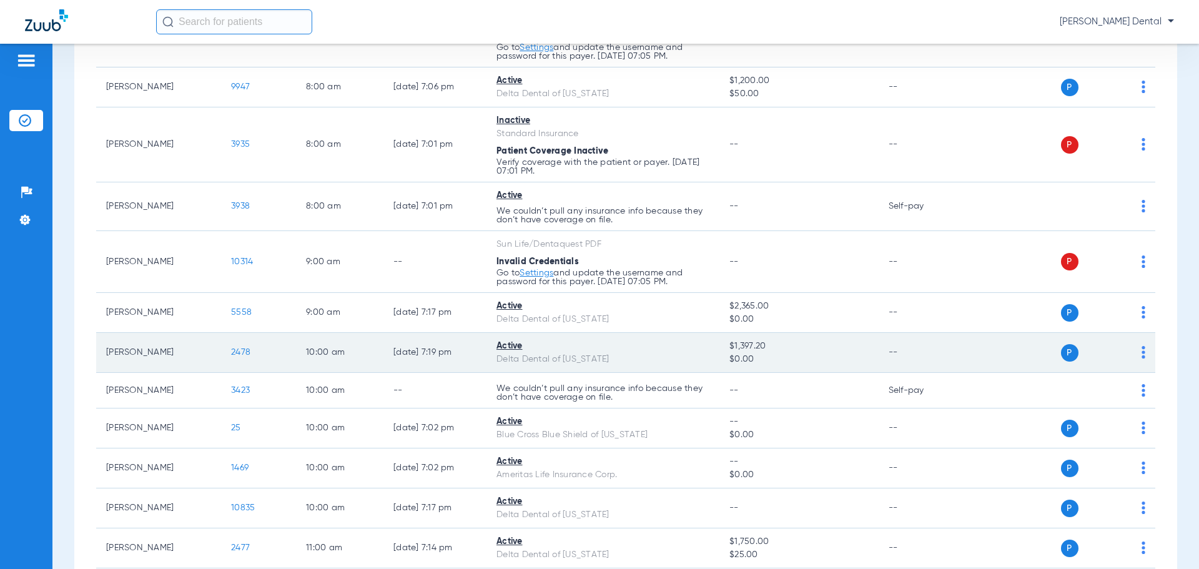
click at [239, 355] on span "2478" at bounding box center [240, 352] width 19 height 9
